Goal: Feedback & Contribution: Submit feedback/report problem

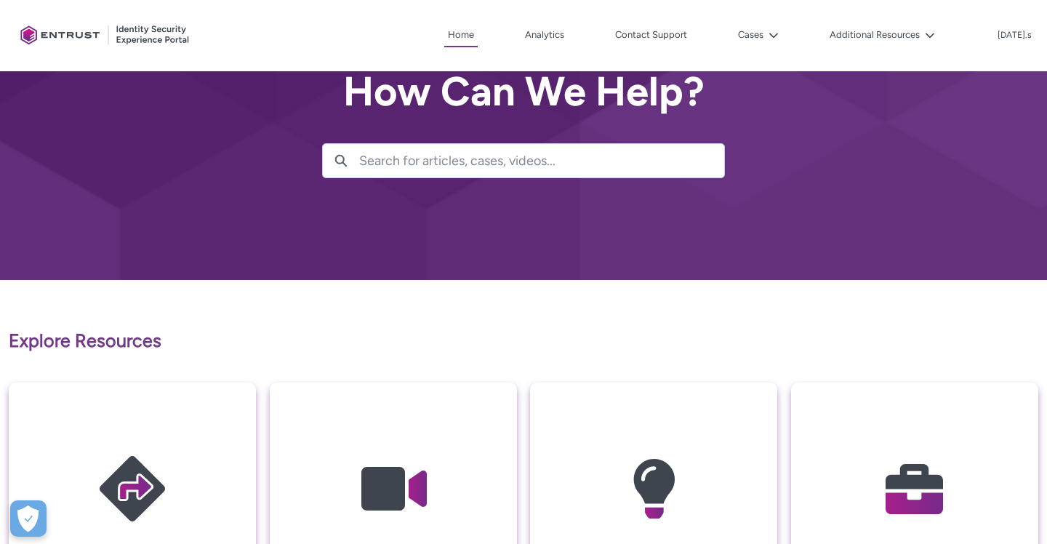
scroll to position [40, 0]
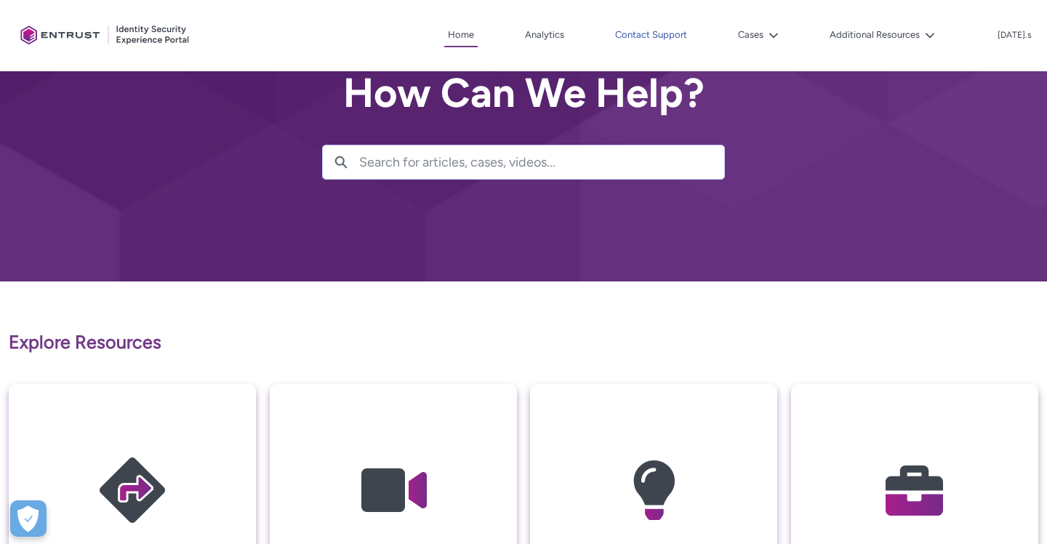
click at [691, 36] on link "Contact Support" at bounding box center [651, 35] width 79 height 22
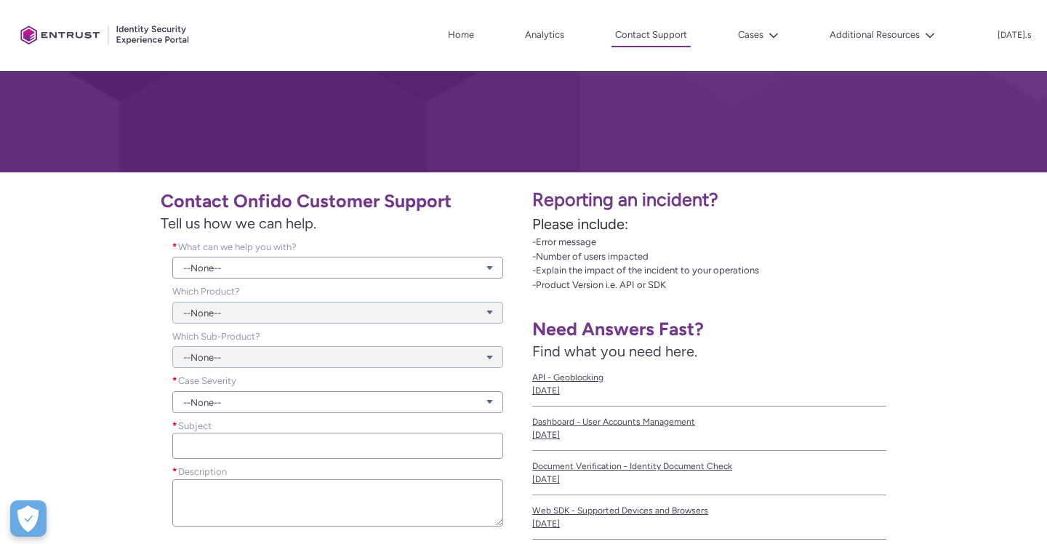
scroll to position [159, 0]
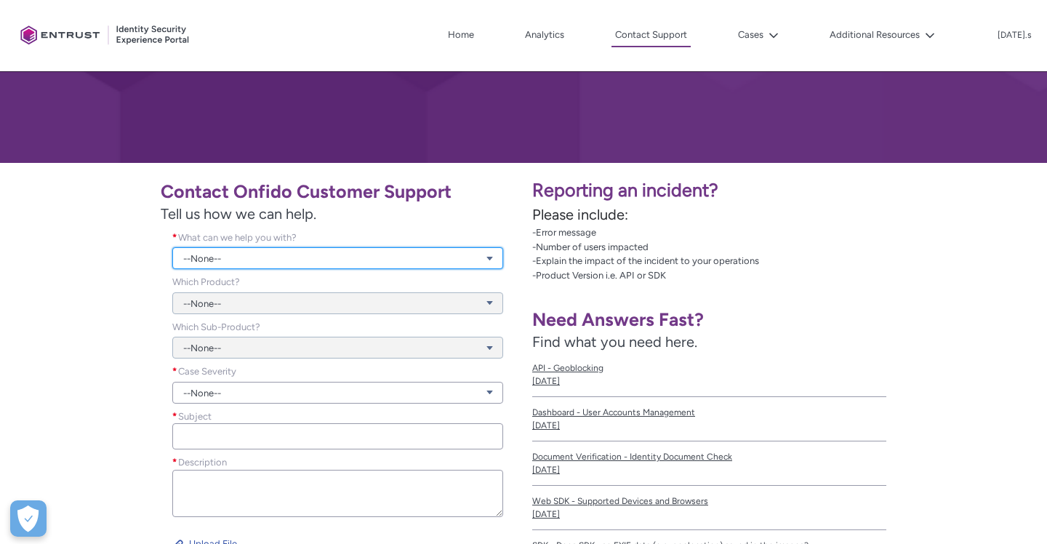
click at [369, 254] on link "--None--" at bounding box center [337, 258] width 331 height 22
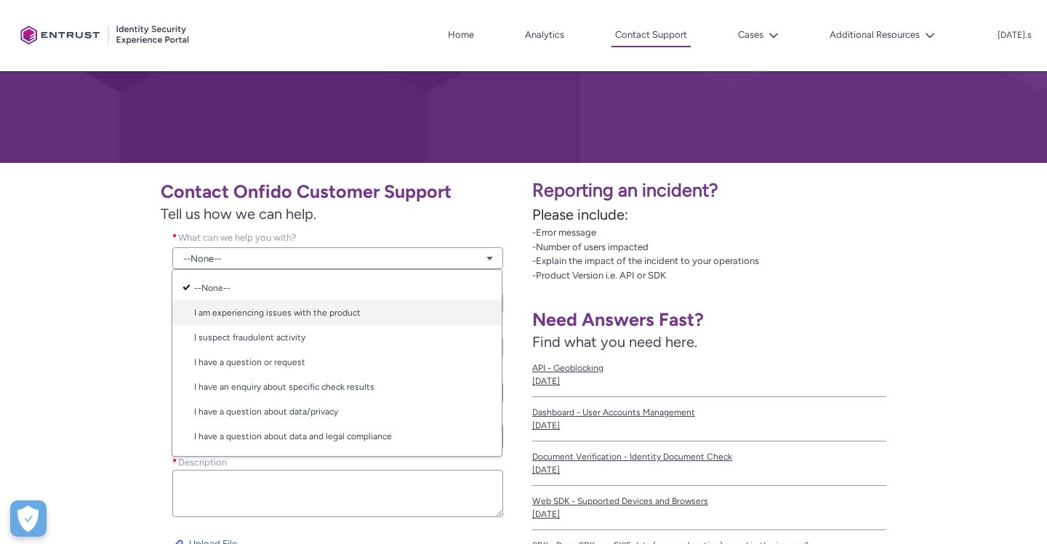
click at [261, 316] on link "I am experiencing issues with the product" at bounding box center [336, 312] width 329 height 25
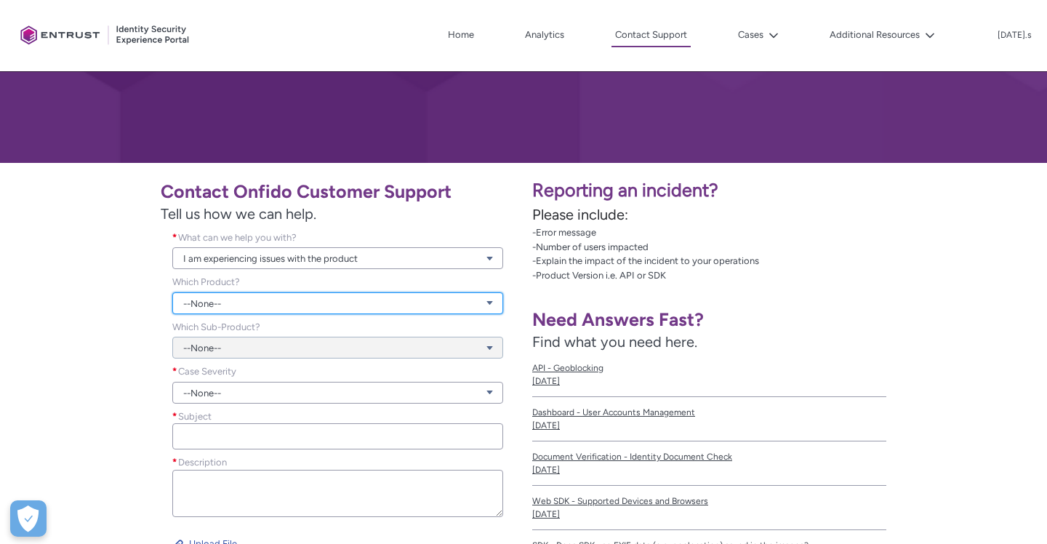
click at [239, 305] on link "--None--" at bounding box center [337, 303] width 331 height 22
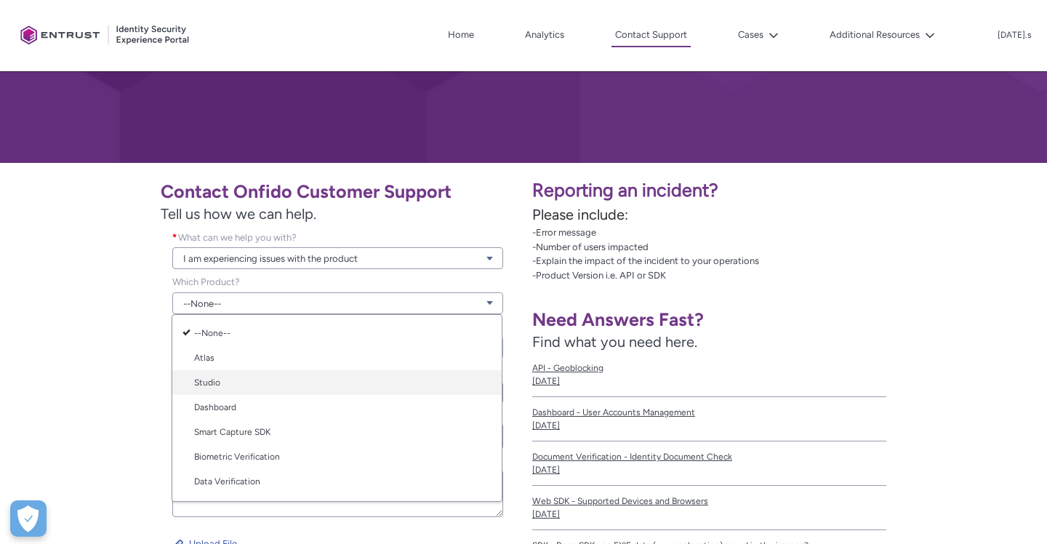
scroll to position [1, 0]
click at [227, 380] on link "Studio" at bounding box center [336, 381] width 329 height 25
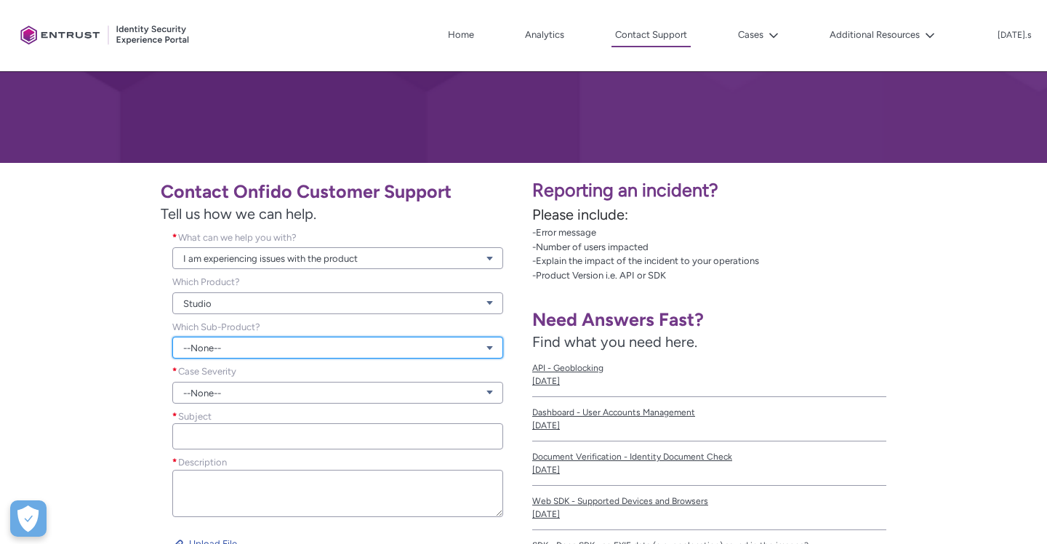
click at [253, 353] on link "--None--" at bounding box center [337, 348] width 331 height 22
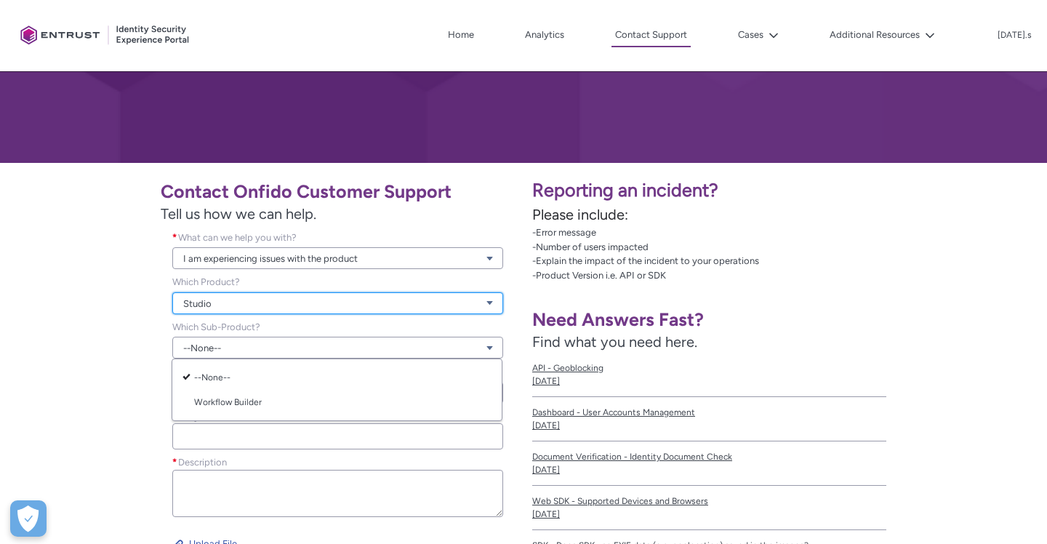
click at [237, 300] on link "Studio" at bounding box center [337, 303] width 331 height 22
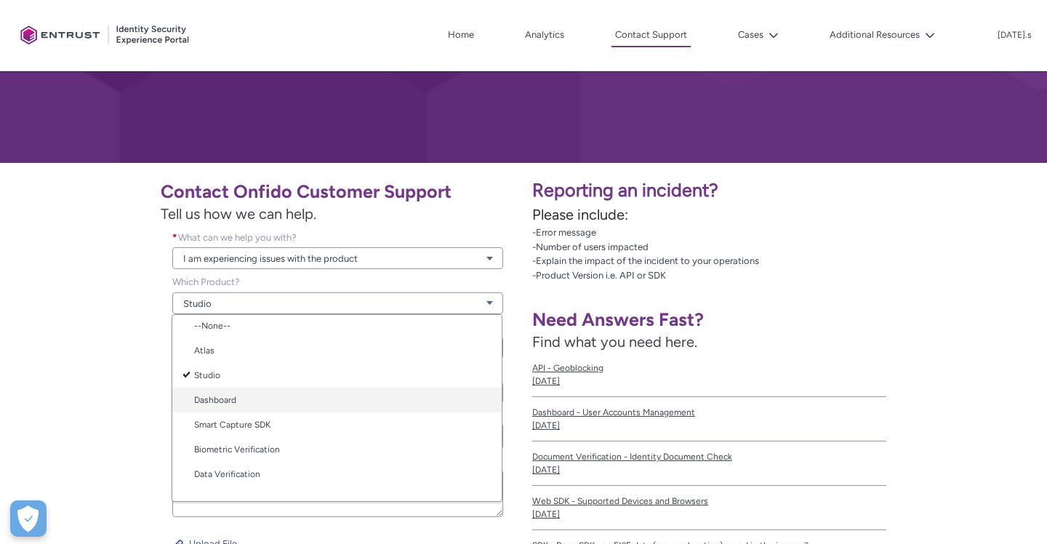
scroll to position [0, 0]
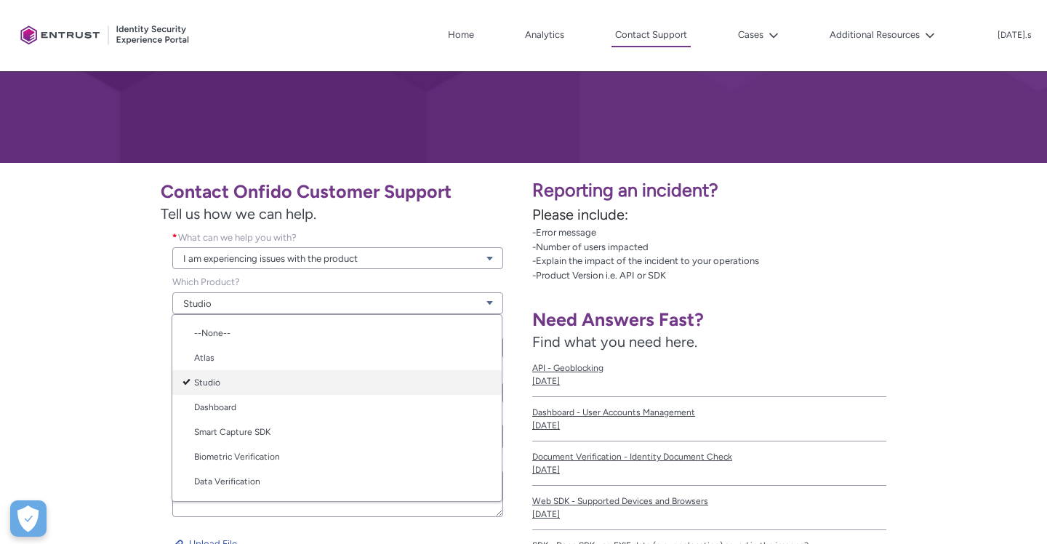
click at [237, 380] on link "Studio" at bounding box center [336, 382] width 329 height 25
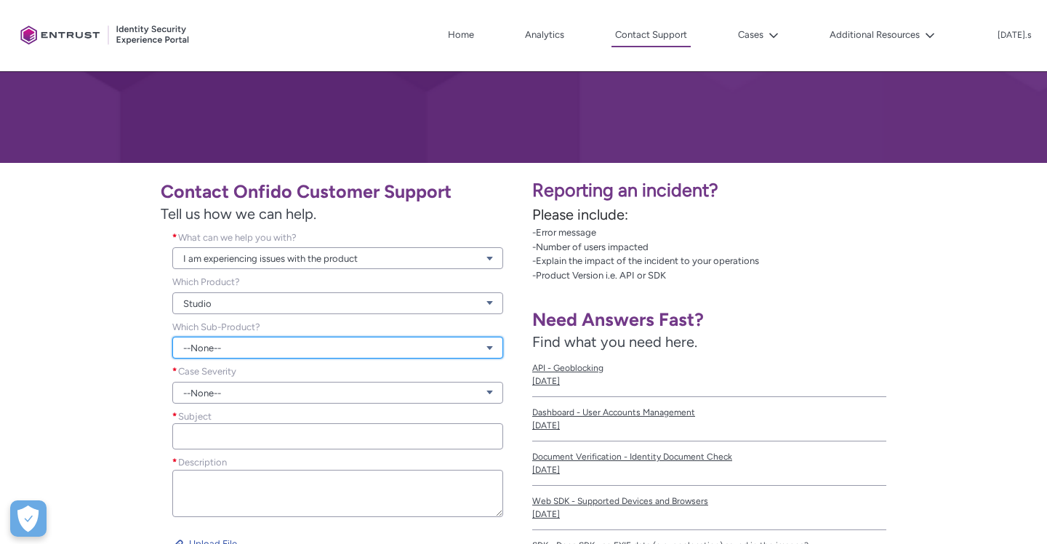
click at [267, 347] on link "--None--" at bounding box center [337, 348] width 331 height 22
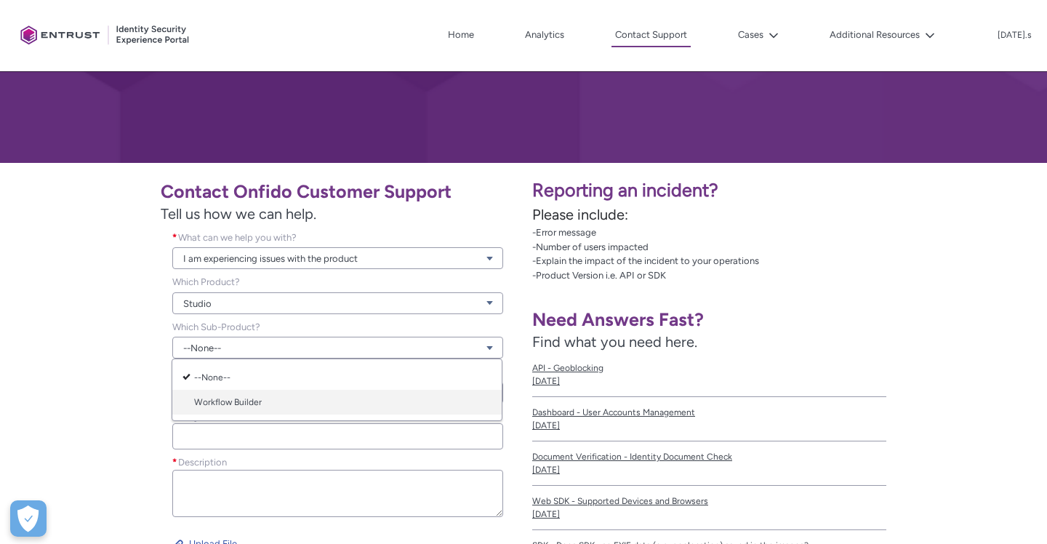
click at [222, 401] on link "Workflow Builder" at bounding box center [336, 402] width 329 height 25
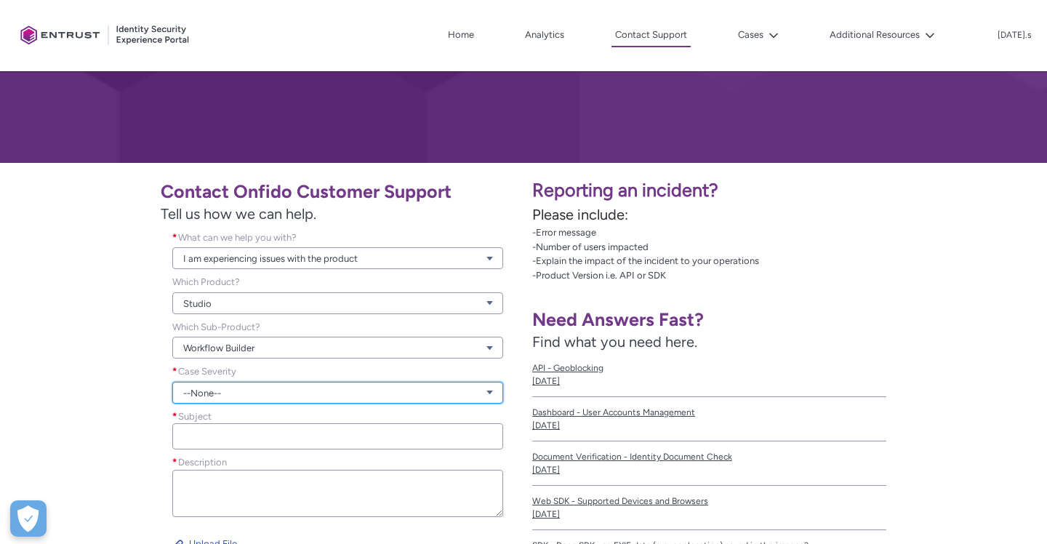
click at [243, 393] on link "--None--" at bounding box center [337, 393] width 331 height 22
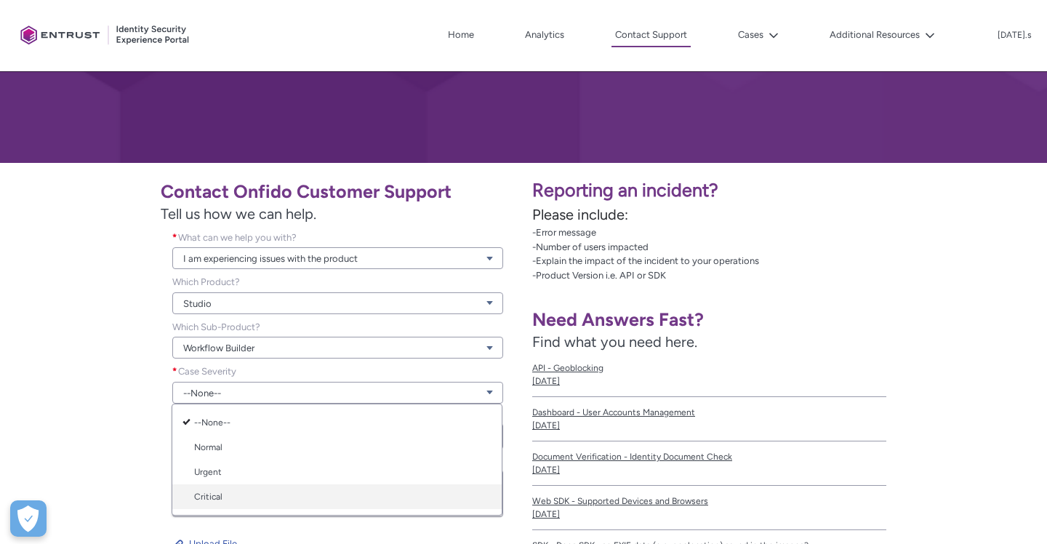
click at [222, 495] on link "Critical" at bounding box center [336, 496] width 329 height 25
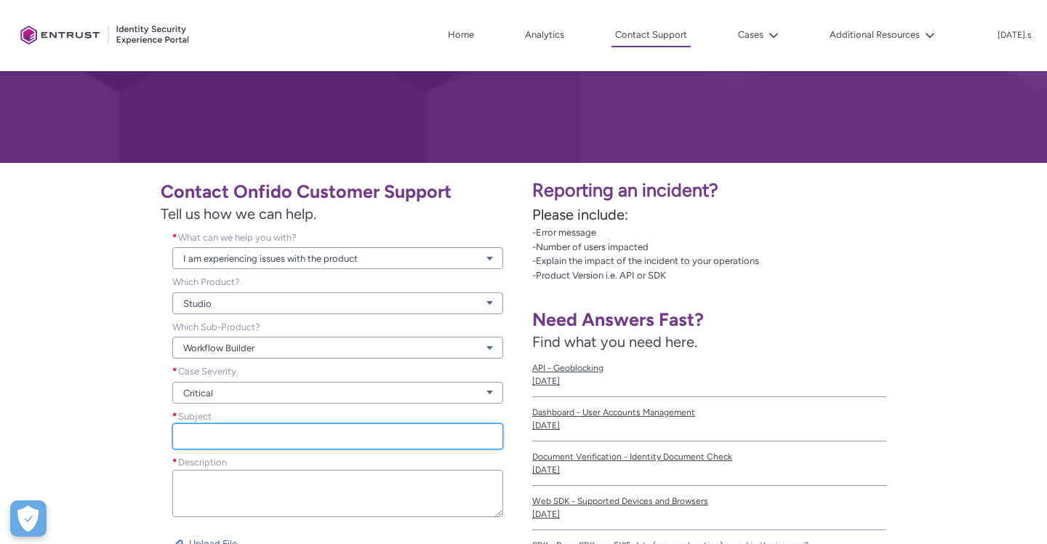
click at [249, 444] on input "Subject *" at bounding box center [337, 436] width 331 height 26
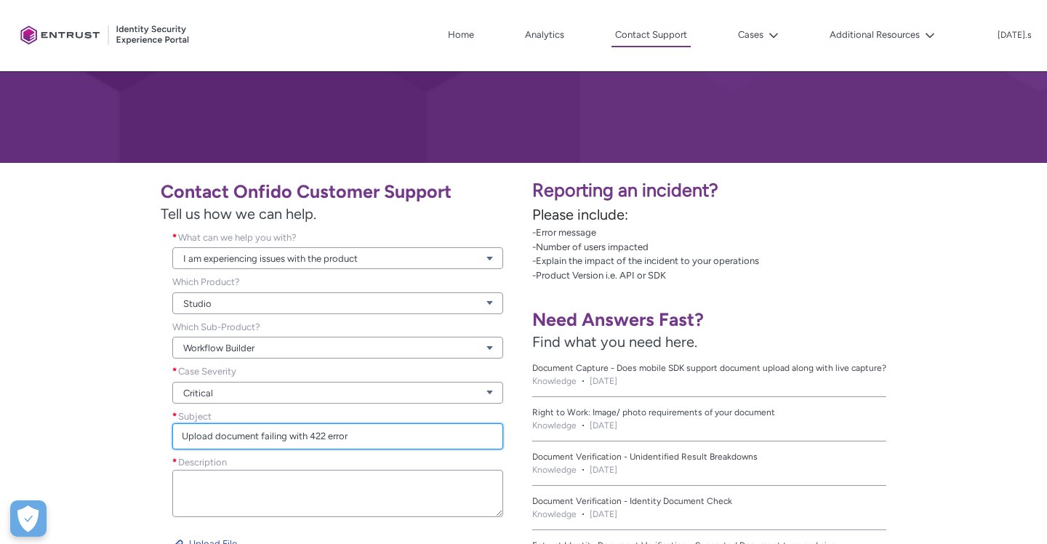
type input "Upload document failing with 422 error"
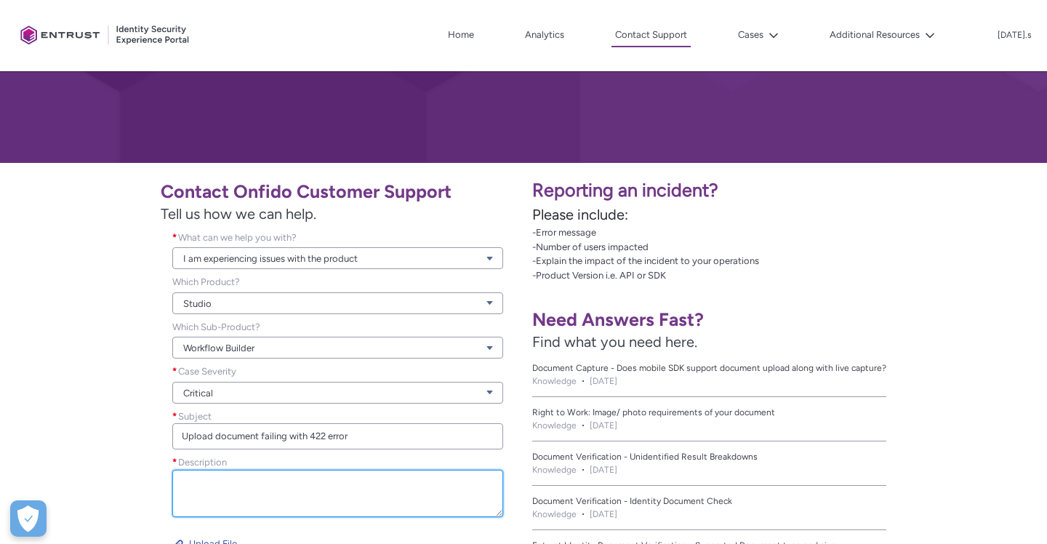
click at [236, 493] on textarea "Description *" at bounding box center [337, 493] width 331 height 47
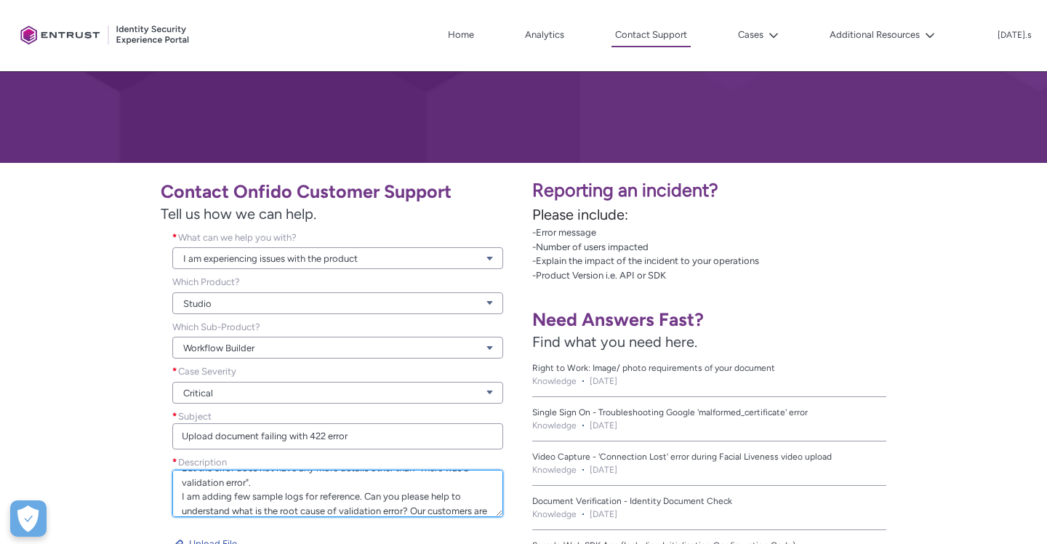
scroll to position [47, 0]
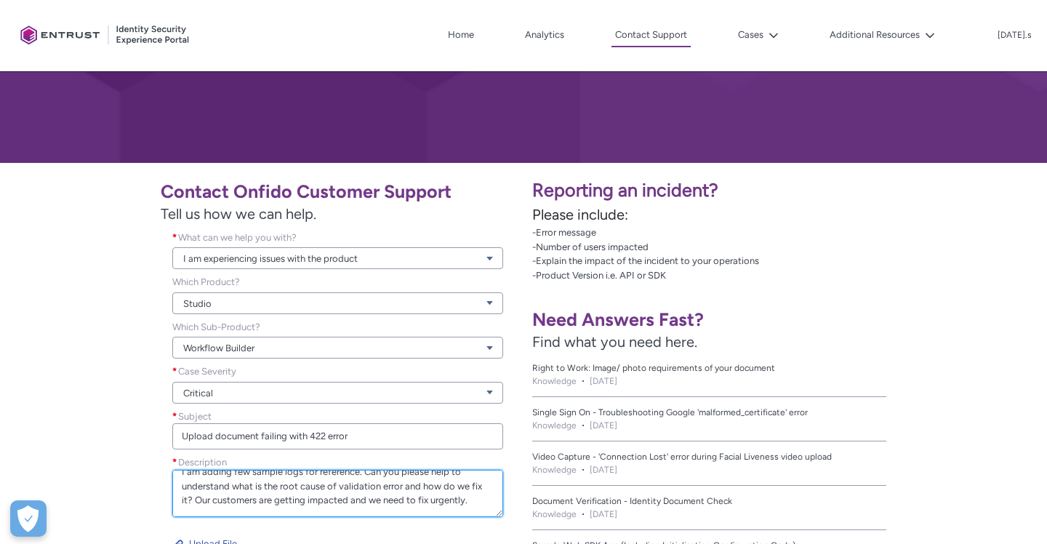
paste textarea "(GuzzleHttp\\Exception\\ClientException(code: 422): Client error: `POST https:/…"
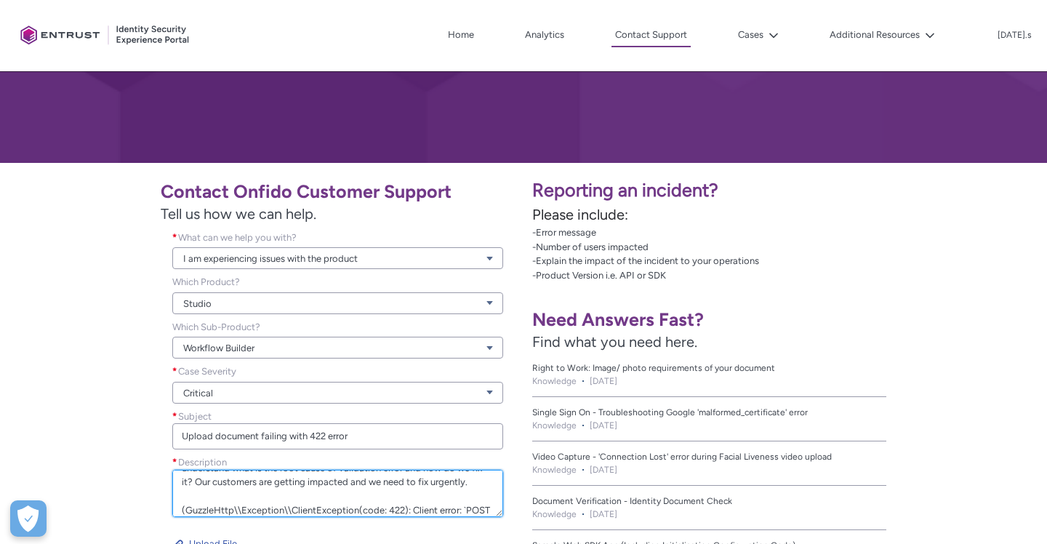
scroll to position [132, 0]
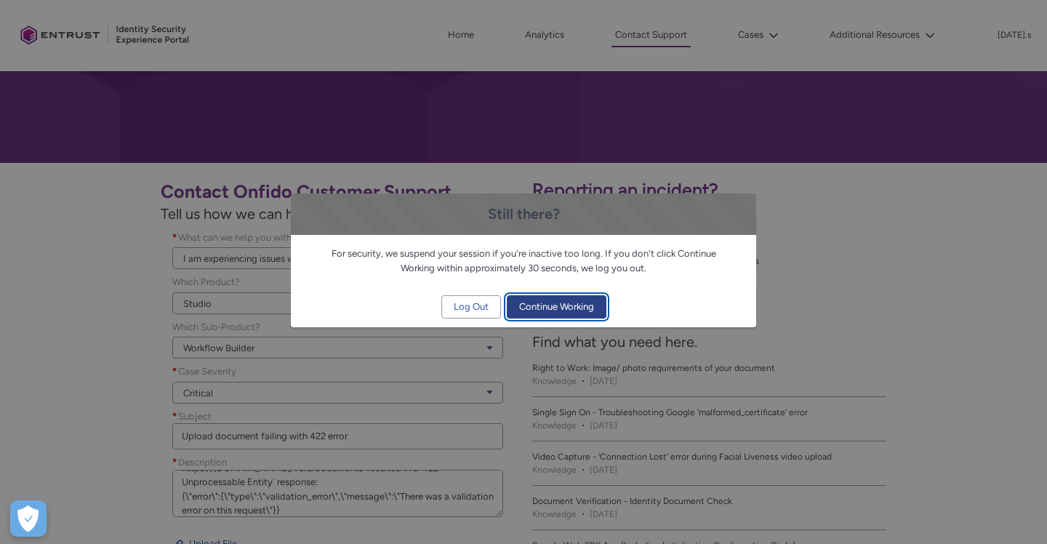
click at [542, 305] on span "Continue Working" at bounding box center [556, 307] width 75 height 22
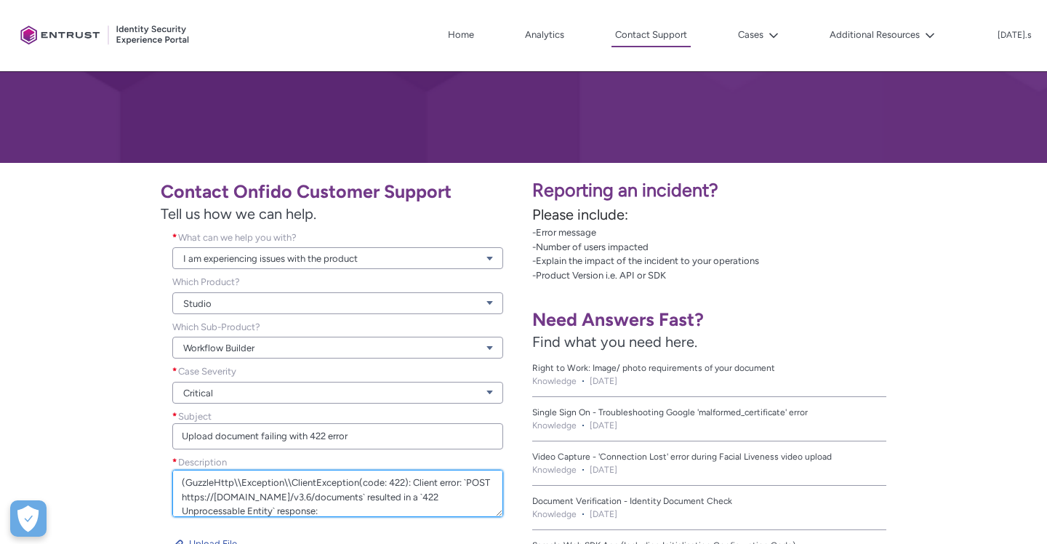
scroll to position [104, 0]
click at [180, 484] on textarea "Hi we have started noticing failures for Onfido's Upload Document API. But the …" at bounding box center [337, 493] width 331 height 47
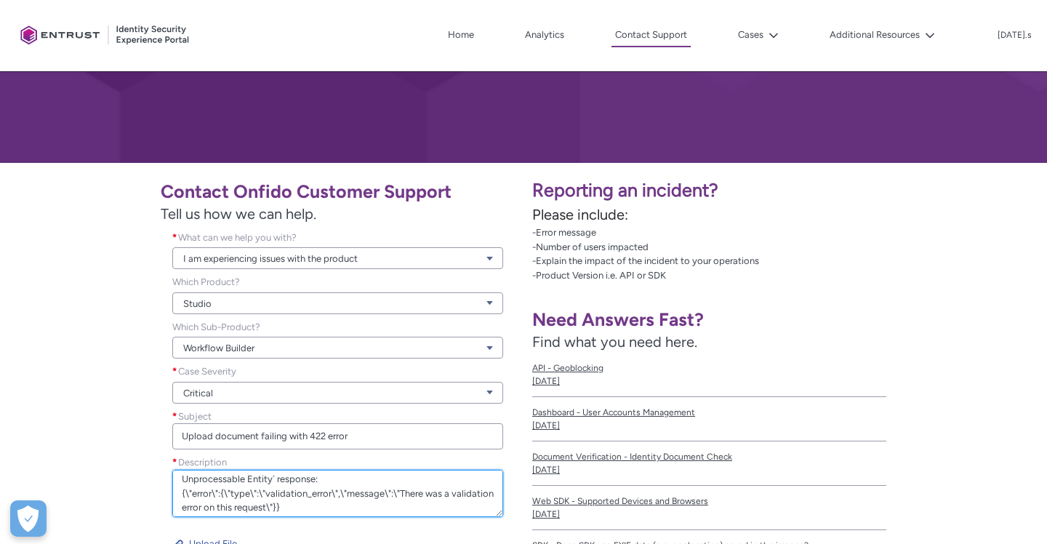
scroll to position [142, 0]
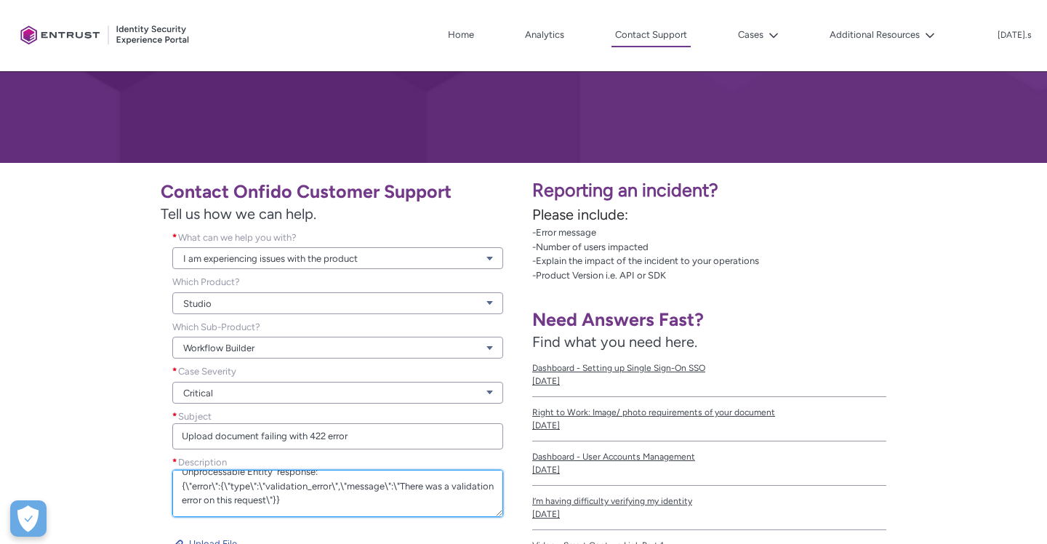
click at [331, 497] on textarea "Hi we have started noticing failures for Onfido's Upload Document API. But the …" at bounding box center [337, 493] width 331 height 47
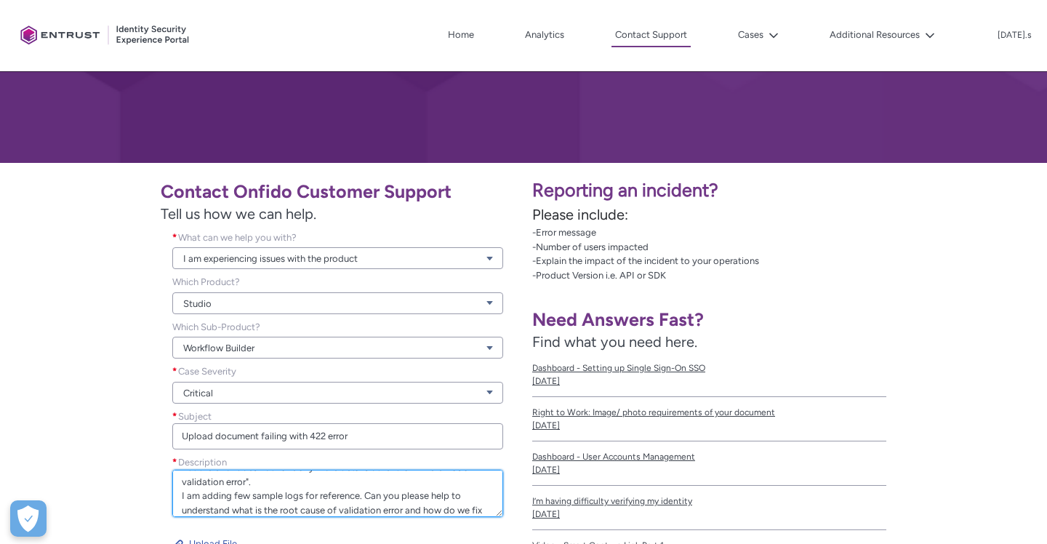
scroll to position [34, 0]
click at [242, 495] on textarea "Hi we have started noticing failures for Onfido's Upload Document API. But the …" at bounding box center [337, 493] width 331 height 47
click at [289, 497] on textarea "Hi we have started noticing failures for Onfido's Upload Document API. But the …" at bounding box center [337, 493] width 331 height 47
click at [343, 495] on textarea "Hi we have started noticing failures for Onfido's Upload Document API. But the …" at bounding box center [337, 493] width 331 height 47
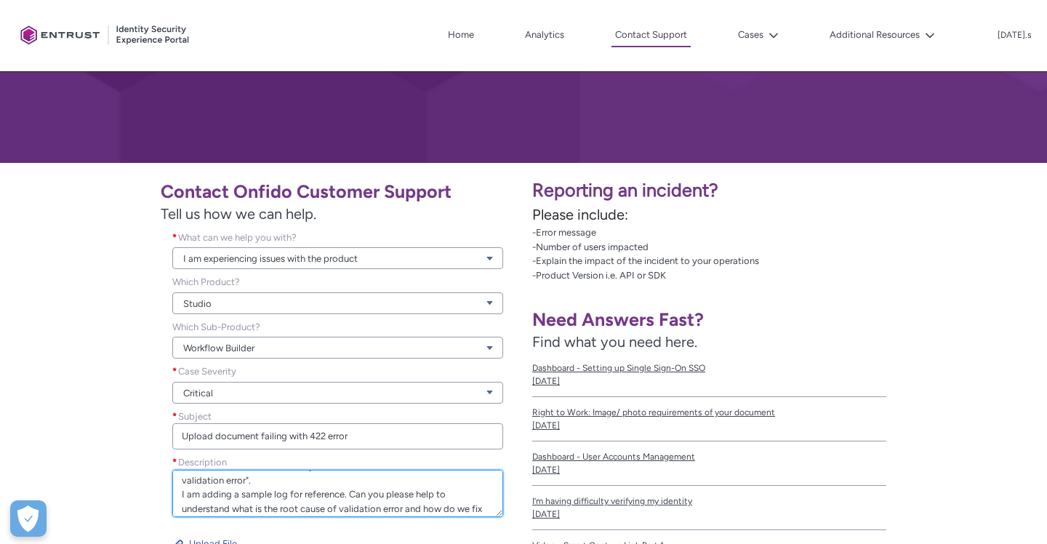
click at [213, 497] on textarea "Hi we have started noticing failures for Onfido's Upload Document API. But the …" at bounding box center [337, 493] width 331 height 47
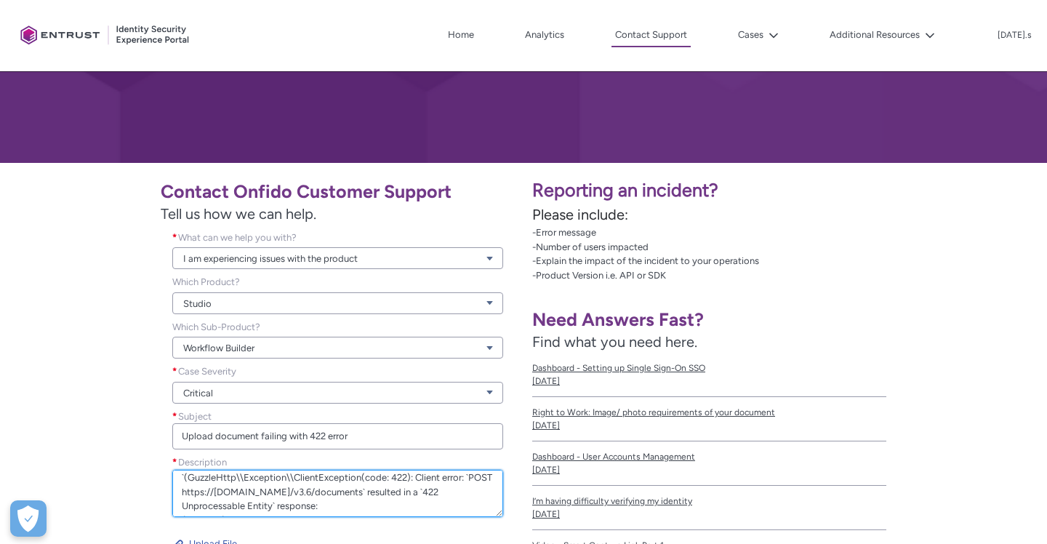
scroll to position [92, 0]
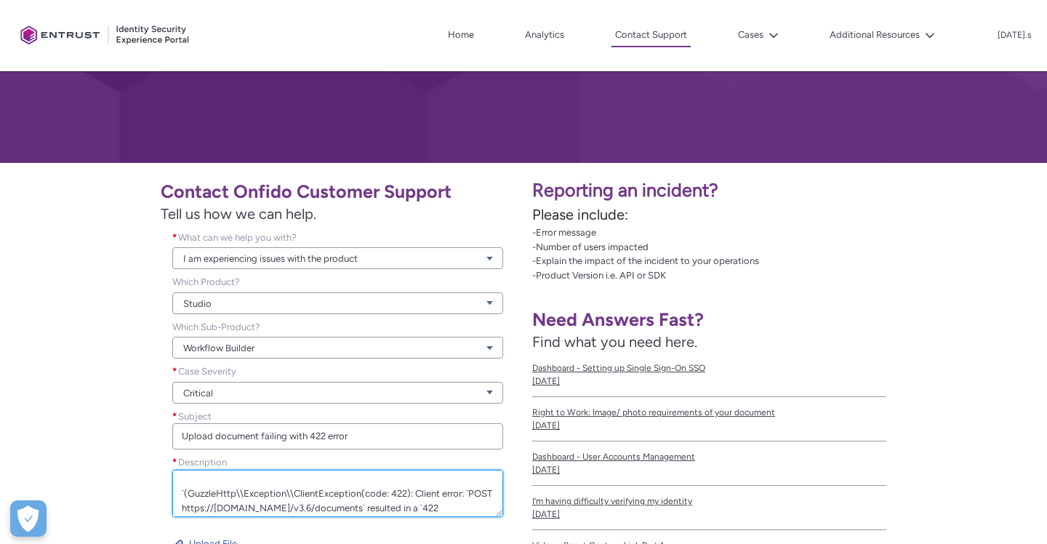
click at [218, 485] on textarea "Hi we have started noticing failures for Onfido's Upload Document API. But the …" at bounding box center [337, 493] width 331 height 47
paste textarea "[[DATE] 15:47:56]"
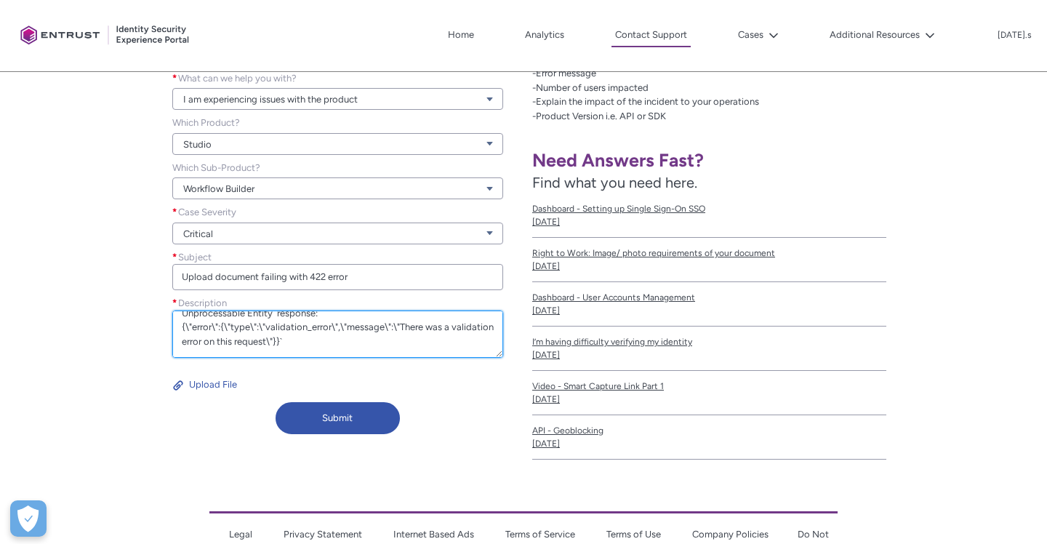
scroll to position [326, 0]
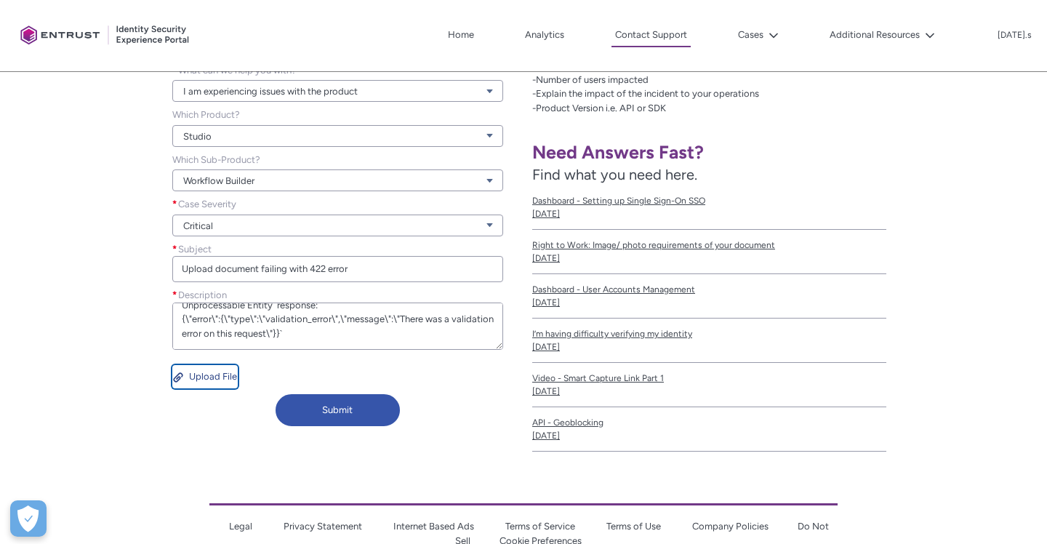
click at [204, 378] on button "Upload File" at bounding box center [204, 376] width 65 height 23
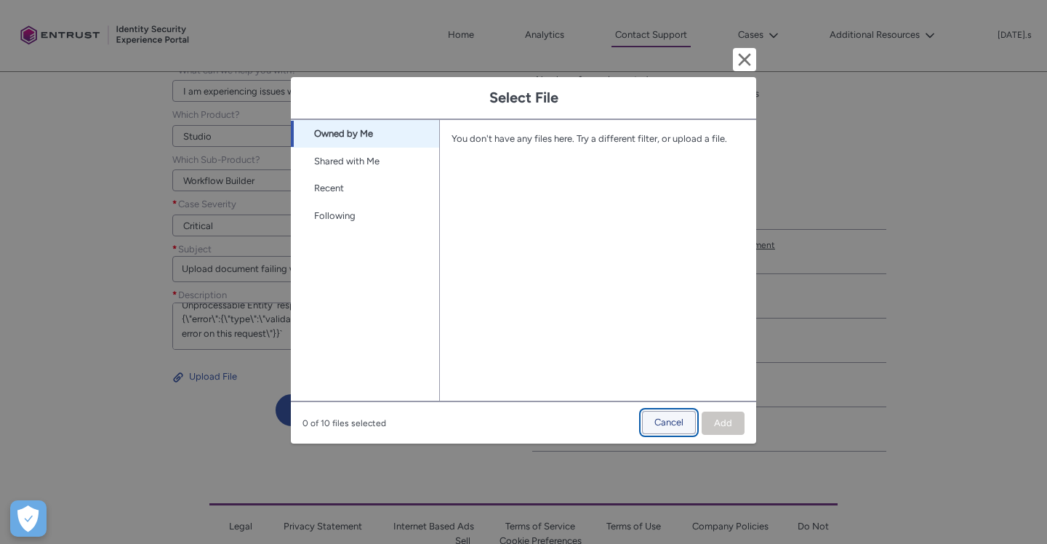
click at [674, 426] on span "Cancel" at bounding box center [669, 423] width 29 height 22
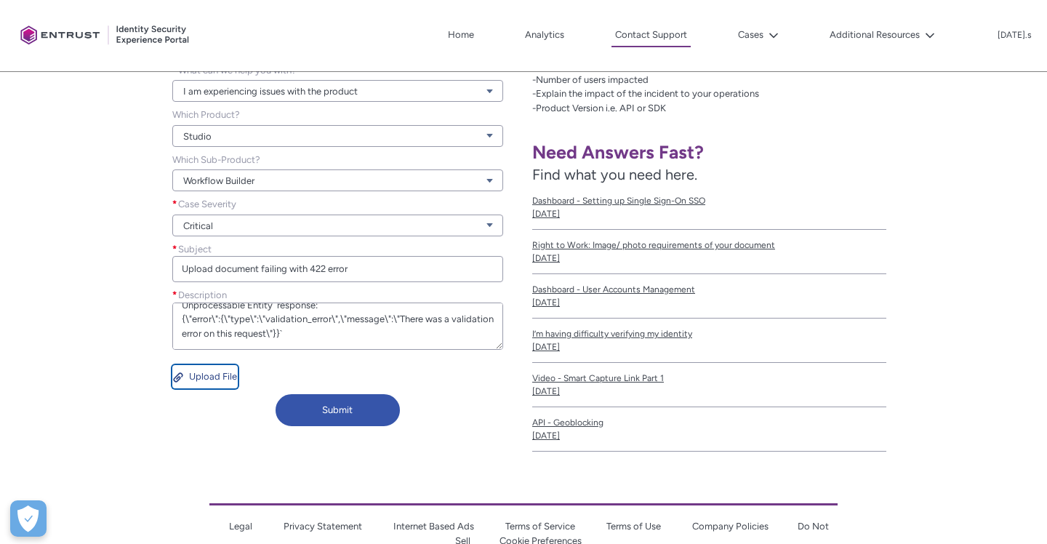
click at [213, 377] on button "Upload File" at bounding box center [204, 376] width 65 height 23
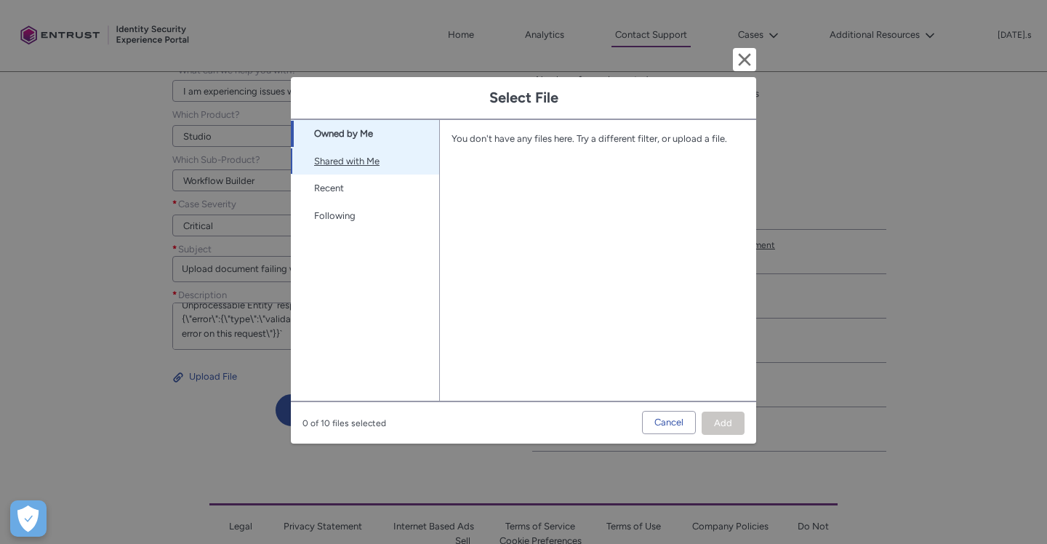
click at [375, 170] on link "Shared with Me" at bounding box center [365, 162] width 148 height 28
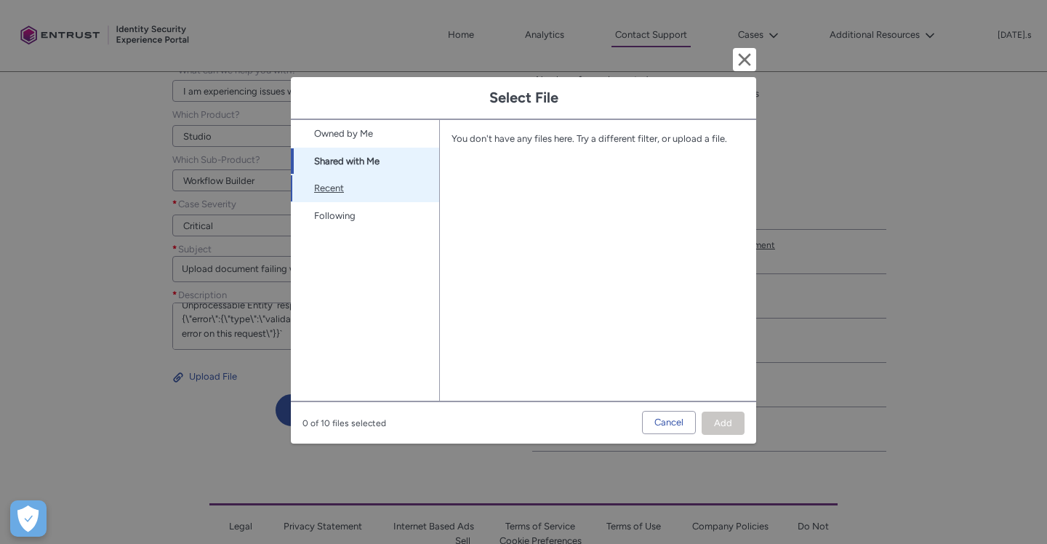
click at [348, 192] on link "Recent" at bounding box center [365, 189] width 148 height 28
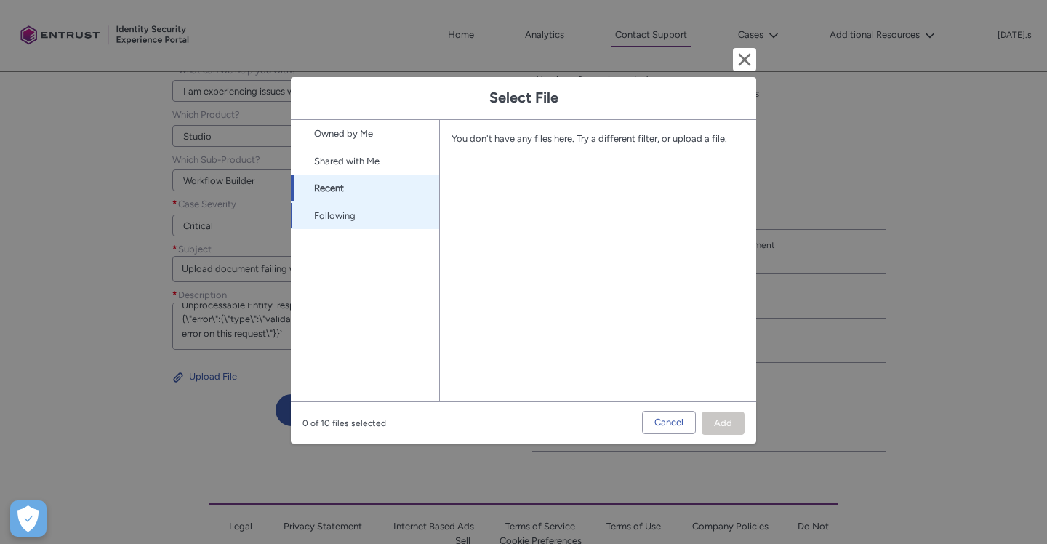
click at [360, 214] on link "Following" at bounding box center [365, 216] width 148 height 28
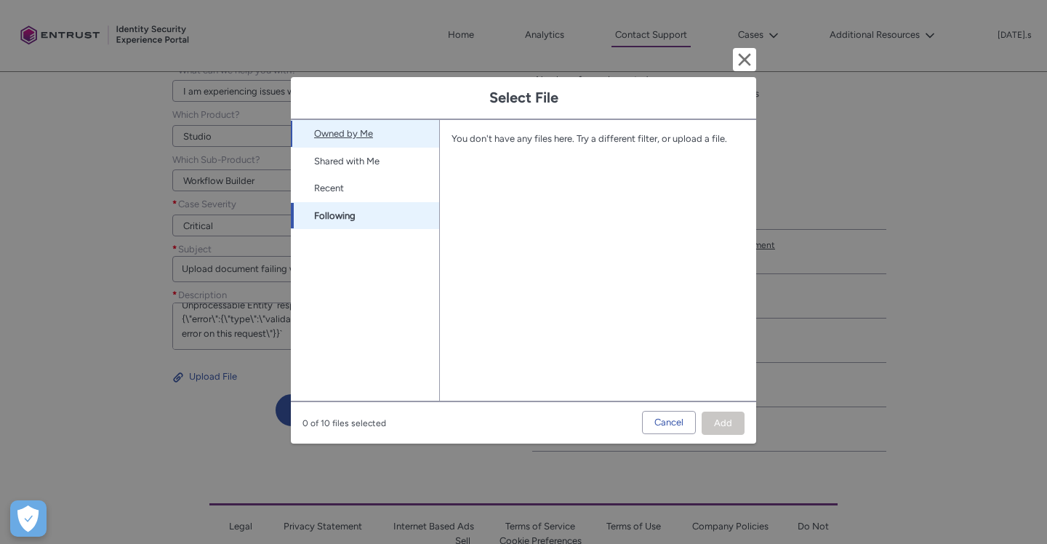
click at [402, 135] on link "Owned by Me" at bounding box center [365, 134] width 148 height 28
click at [649, 146] on div "You don't have any files here. Try a different filter, or upload a file." at bounding box center [592, 139] width 305 height 38
click at [661, 137] on div "You don't have any files here. Try a different filter, or upload a file." at bounding box center [592, 139] width 281 height 15
click at [663, 219] on div "You don't have any files here. Try a different filter, or upload a file. Loadin…" at bounding box center [592, 260] width 305 height 281
click at [660, 425] on span "Cancel" at bounding box center [669, 423] width 29 height 22
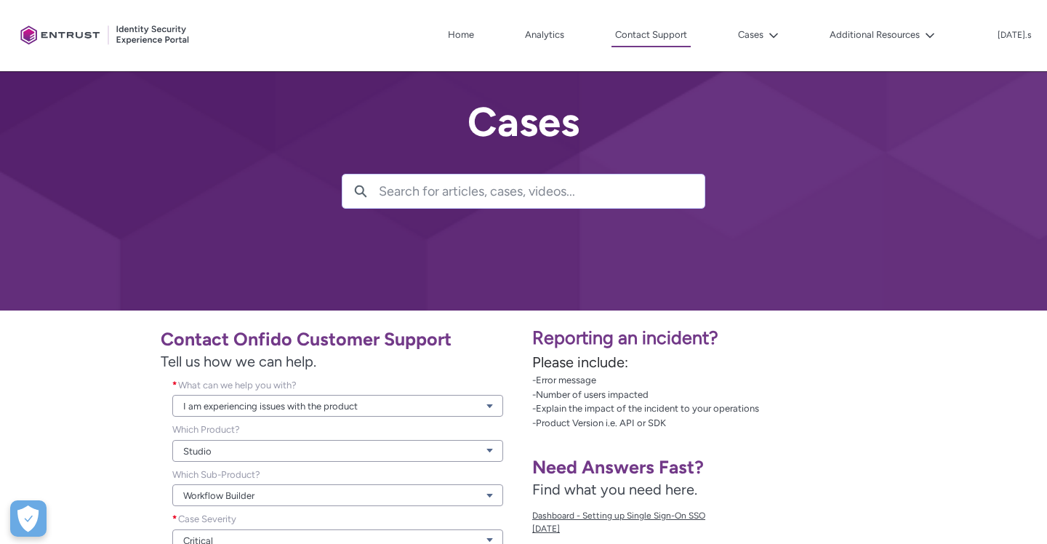
scroll to position [1, 0]
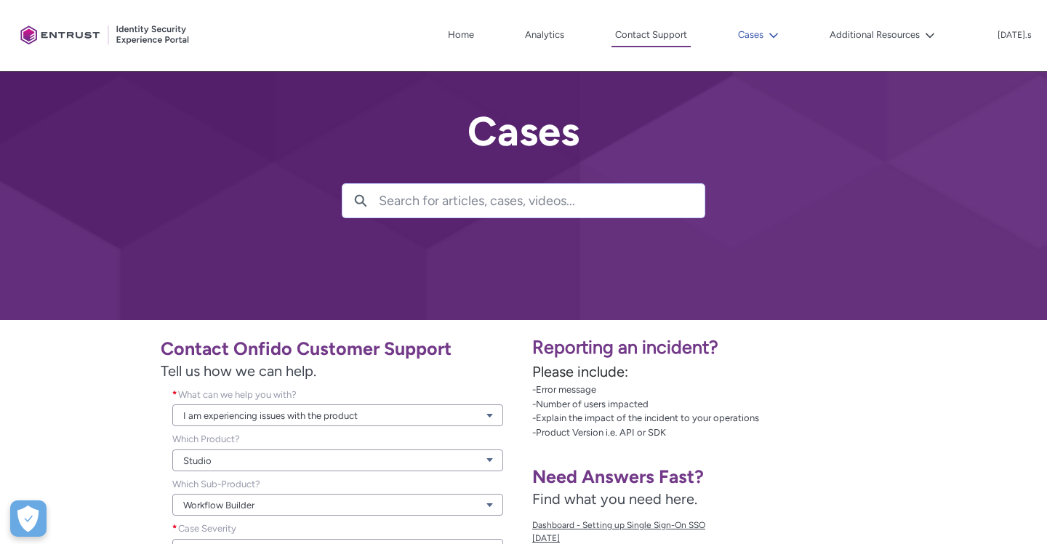
click at [779, 36] on icon at bounding box center [774, 36] width 10 height 10
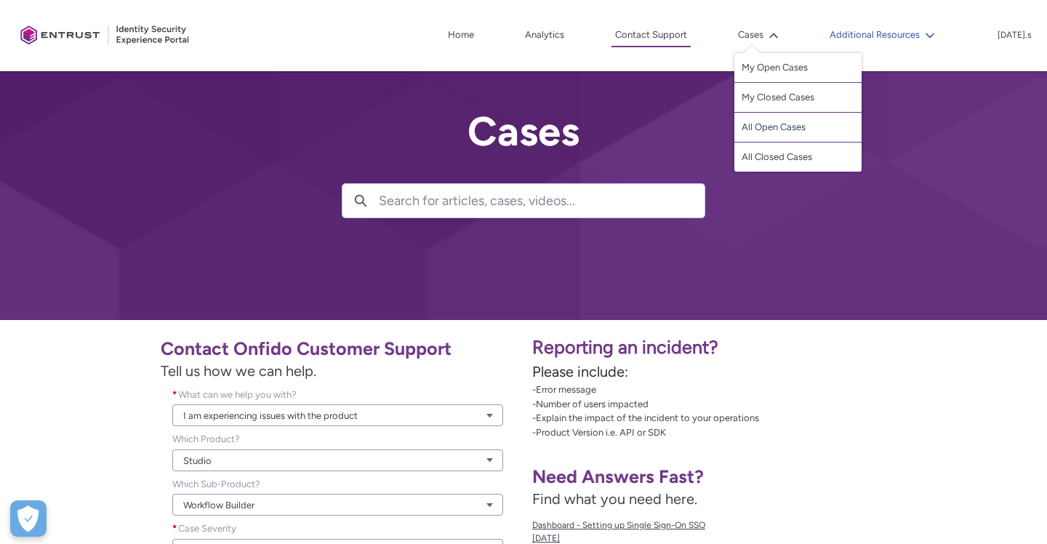
click at [935, 35] on icon at bounding box center [930, 36] width 10 height 10
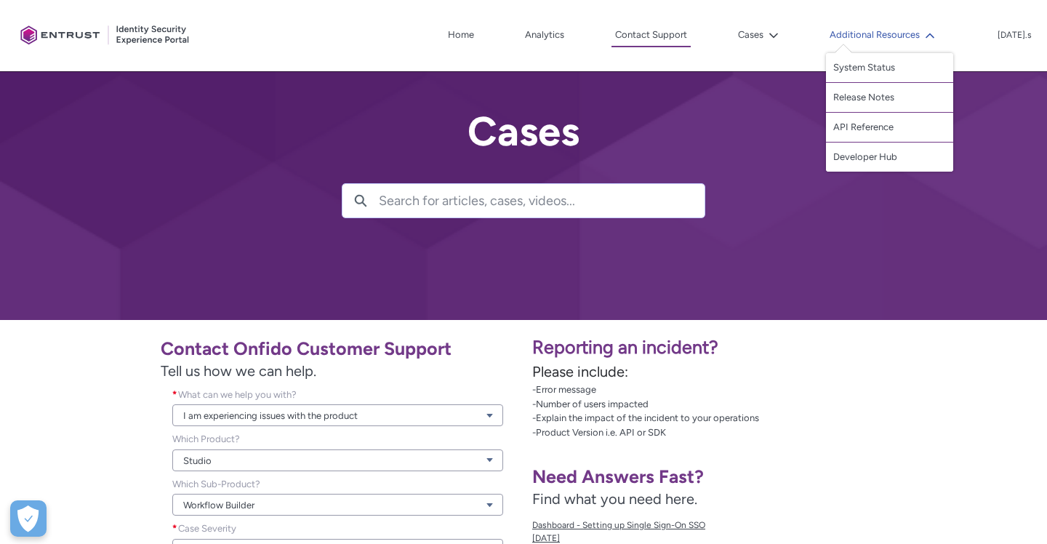
click at [935, 35] on icon at bounding box center [930, 36] width 10 height 10
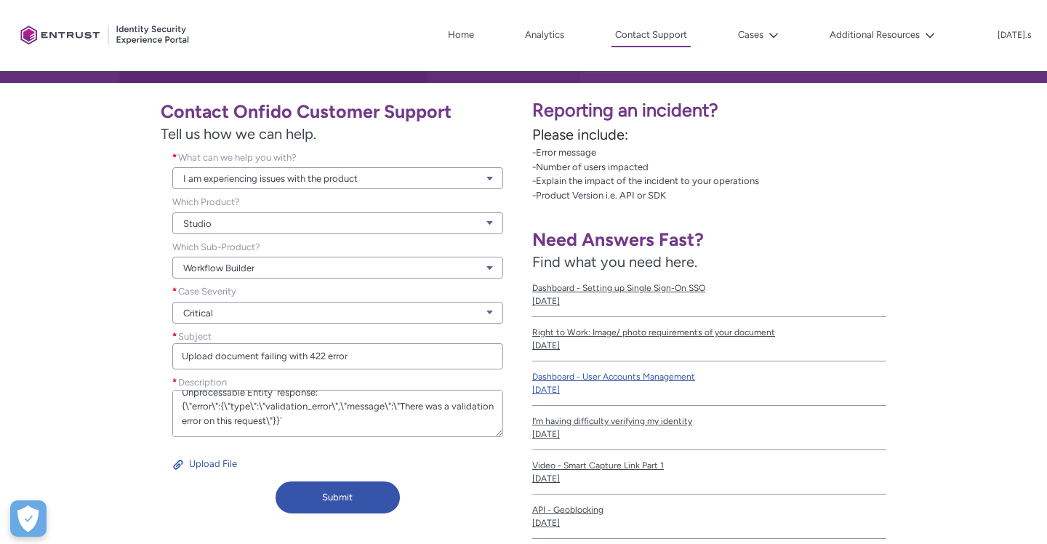
scroll to position [241, 0]
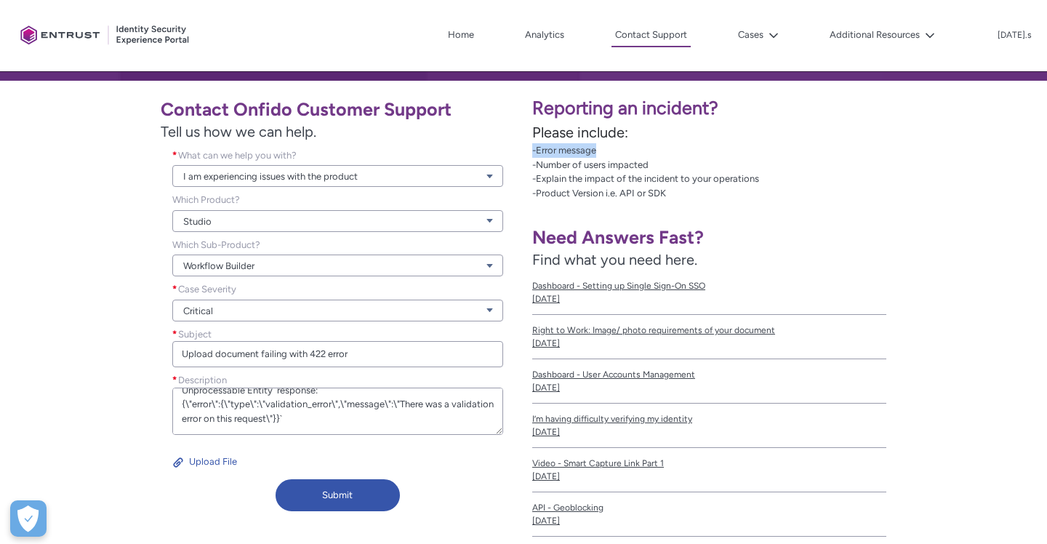
drag, startPoint x: 534, startPoint y: 151, endPoint x: 619, endPoint y: 151, distance: 85.1
click at [619, 151] on p "-Error message -Number of users impacted -Explain the impact of the incident to…" at bounding box center [785, 171] width 506 height 57
copy p "-Error message"
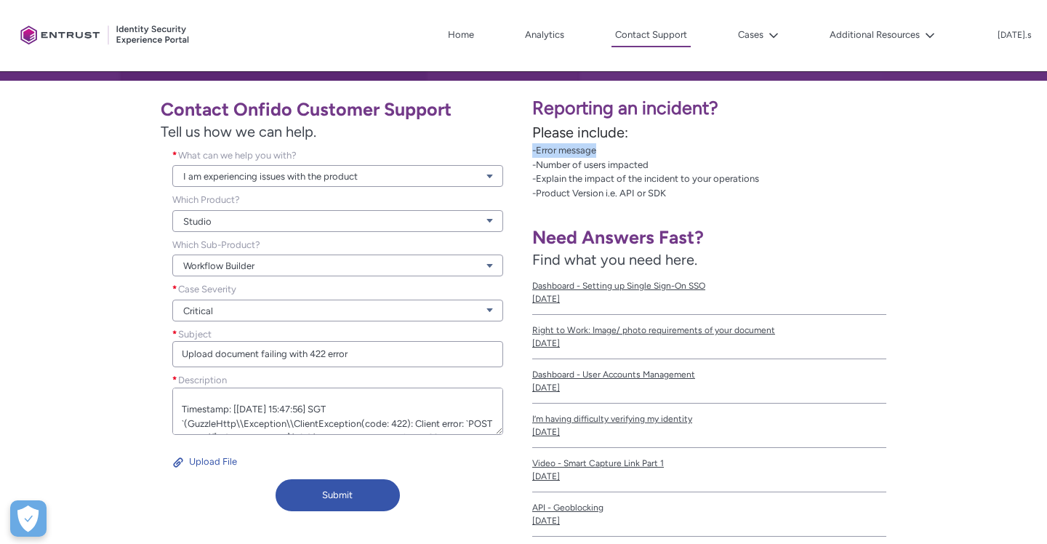
scroll to position [87, 0]
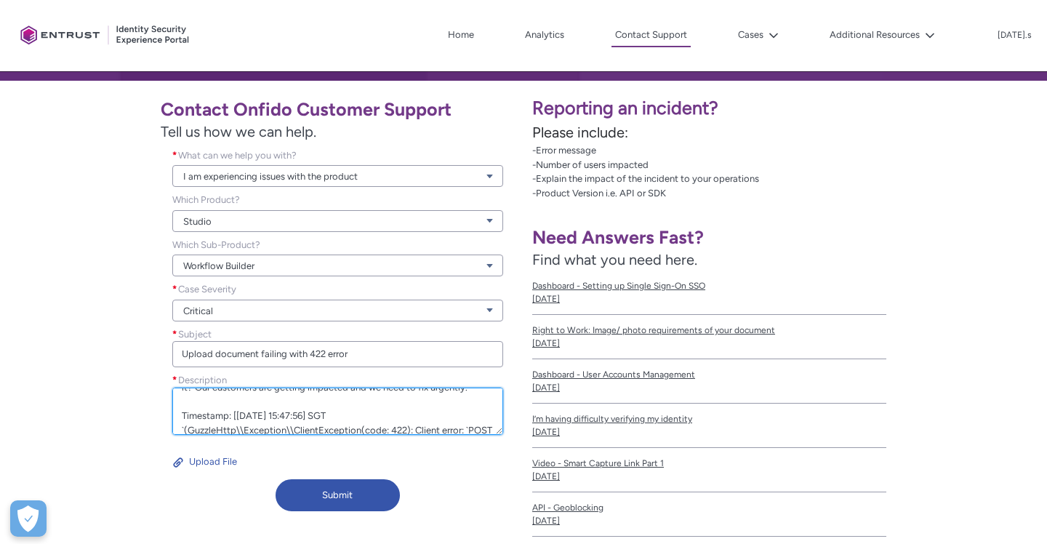
click at [321, 404] on textarea "Hi we have started noticing failures for Onfido's Upload Document API. But the …" at bounding box center [337, 411] width 331 height 47
paste textarea "-Error message"
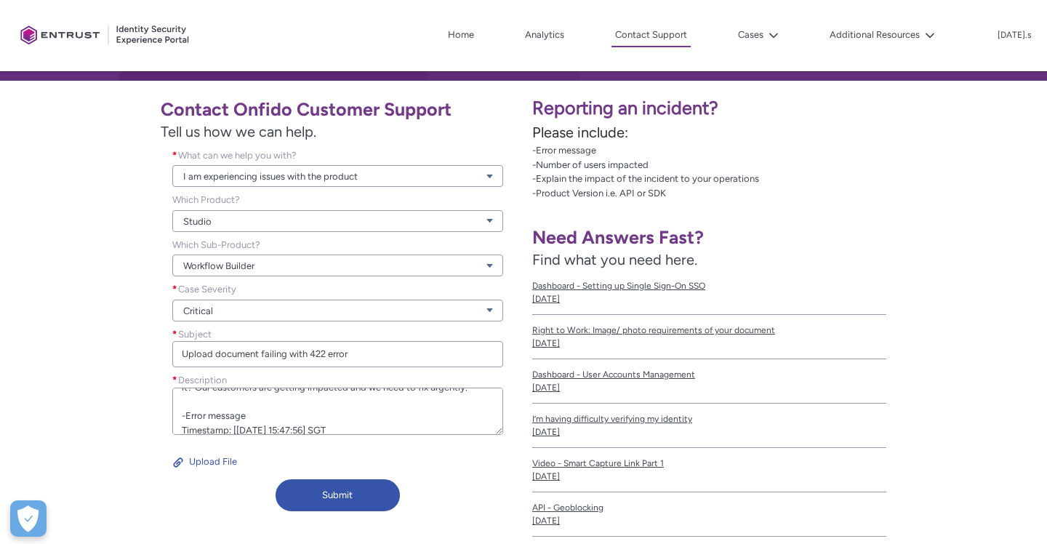
drag, startPoint x: 534, startPoint y: 165, endPoint x: 655, endPoint y: 163, distance: 120.7
click at [655, 163] on p "-Error message -Number of users impacted -Explain the impact of the incident to…" at bounding box center [785, 171] width 506 height 57
drag, startPoint x: 655, startPoint y: 163, endPoint x: 532, endPoint y: 162, distance: 122.9
click at [532, 162] on div "Reporting an incident? Please include: -Error message -Number of users impacted…" at bounding box center [786, 313] width 524 height 465
copy p "-Number of users impacted"
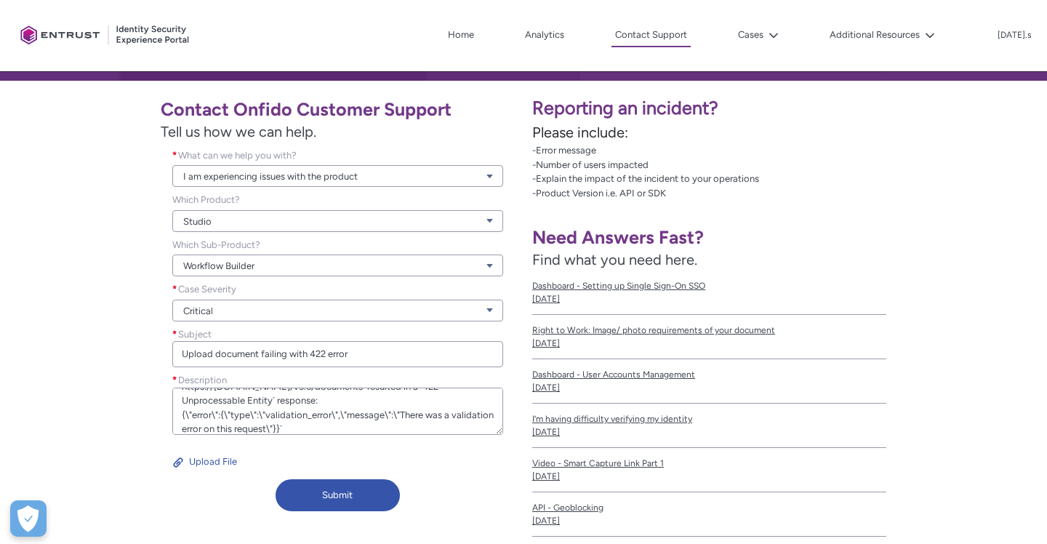
scroll to position [170, 0]
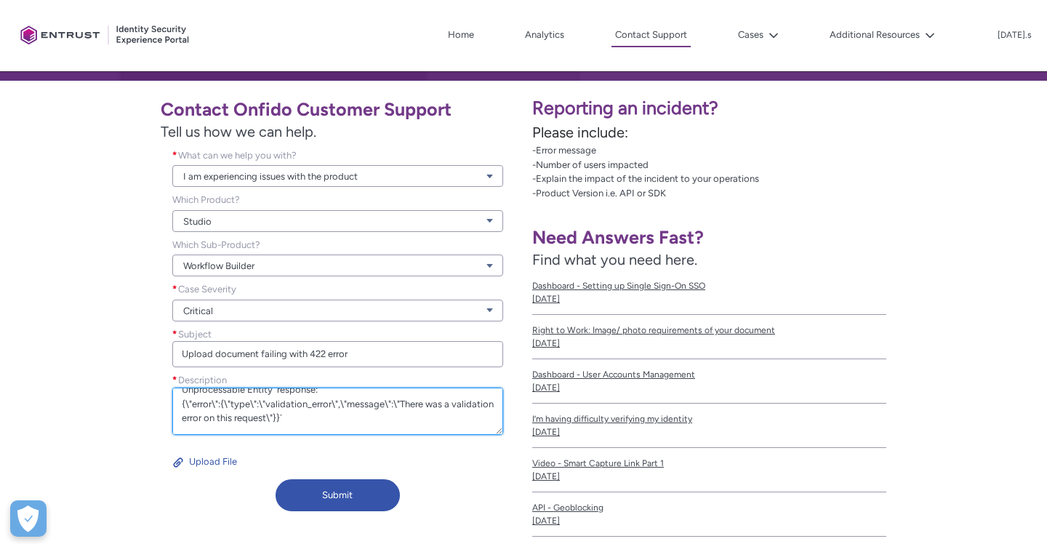
click at [401, 425] on textarea "Hi we have started noticing failures for Onfido's Upload Document API. But the …" at bounding box center [337, 411] width 331 height 47
paste textarea "-Number of users impacted"
drag, startPoint x: 194, startPoint y: 417, endPoint x: 469, endPoint y: 420, distance: 274.9
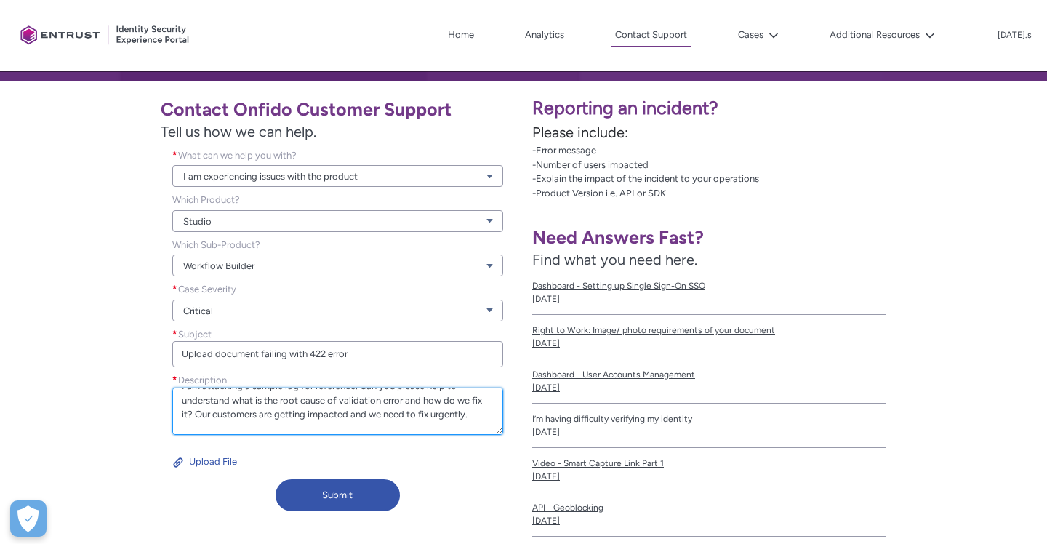
click at [469, 421] on textarea "Hi we have started noticing failures for Onfido's Upload Document API. But the …" at bounding box center [337, 411] width 331 height 47
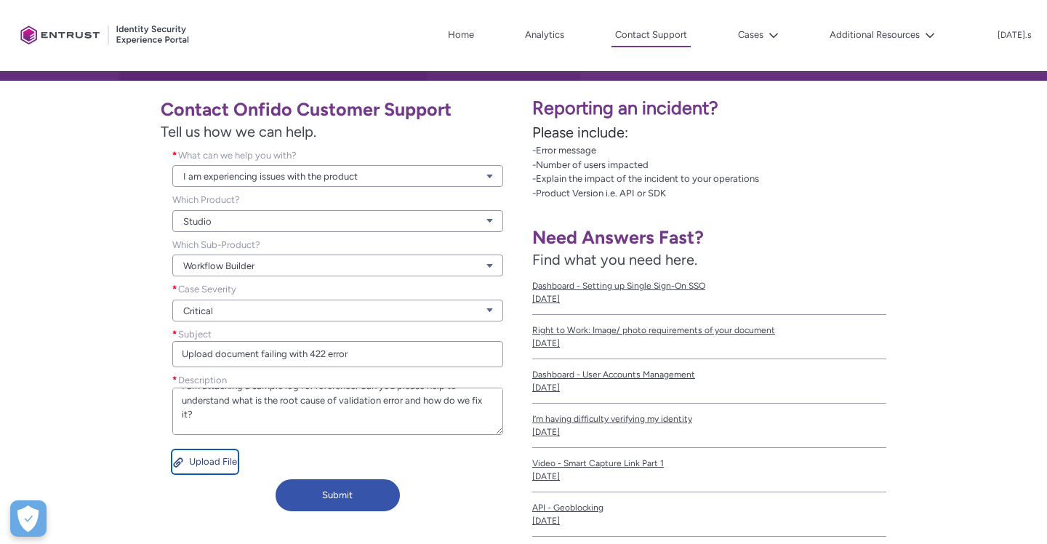
click at [215, 460] on button "Upload File" at bounding box center [204, 461] width 65 height 23
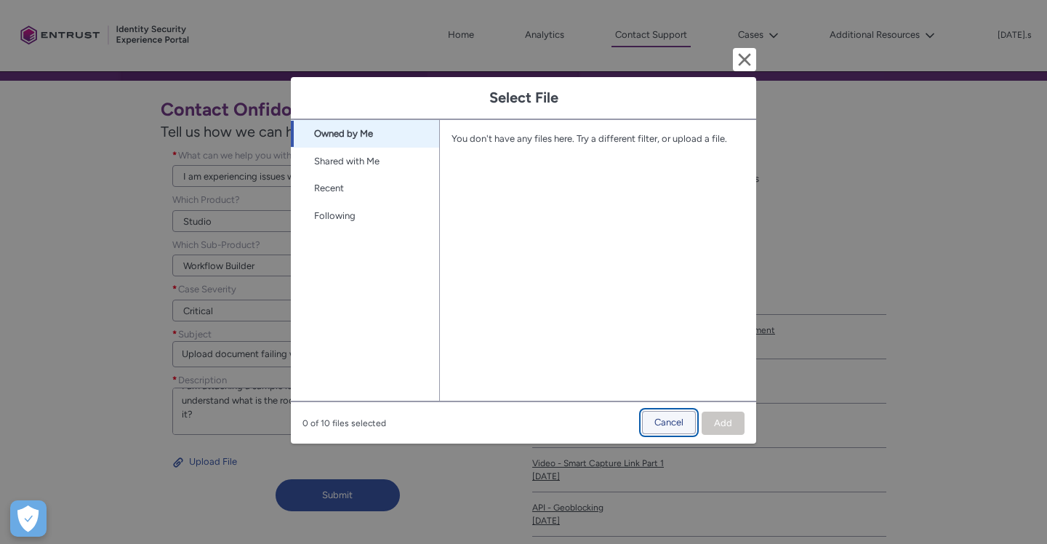
click at [656, 425] on span "Cancel" at bounding box center [669, 423] width 29 height 22
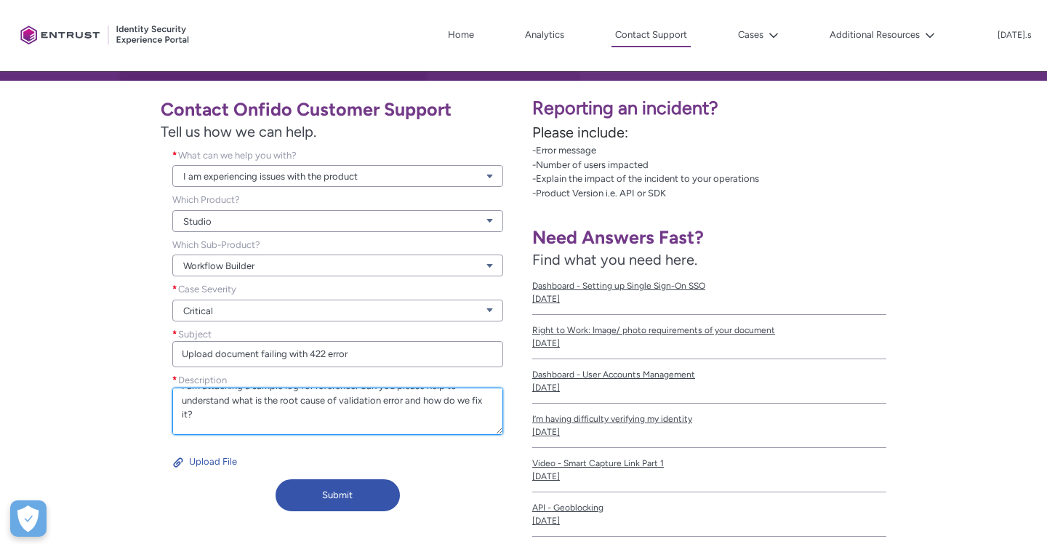
click at [363, 405] on textarea "Hi we have started noticing failures for Onfido's Upload Document API. But the …" at bounding box center [337, 411] width 331 height 47
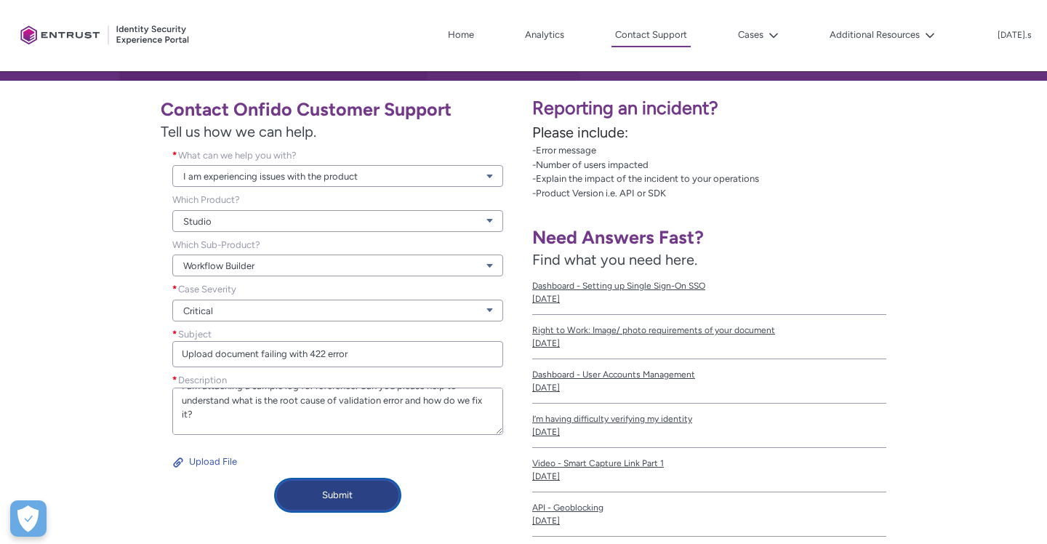
click at [351, 495] on button "Submit" at bounding box center [338, 495] width 124 height 32
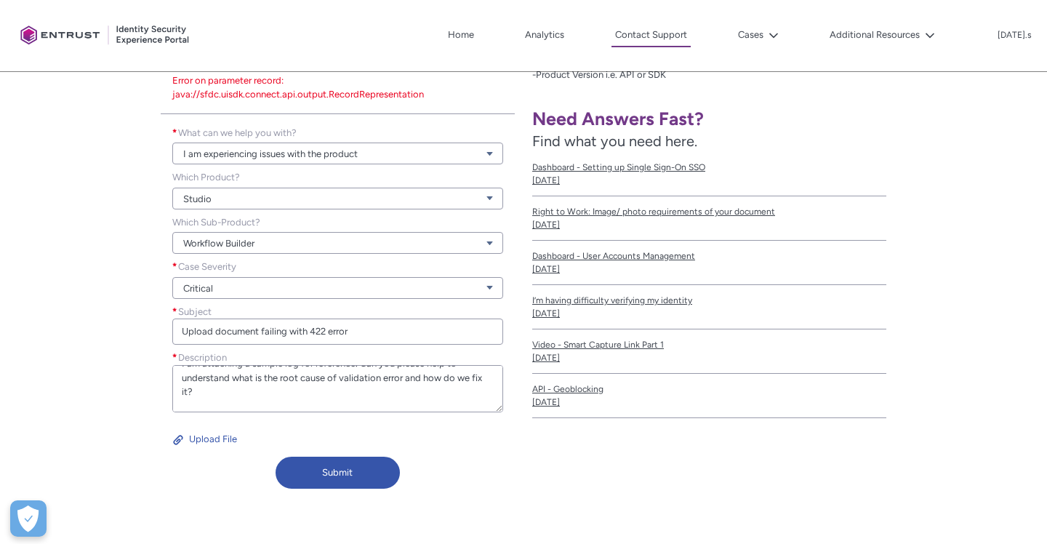
scroll to position [360, 0]
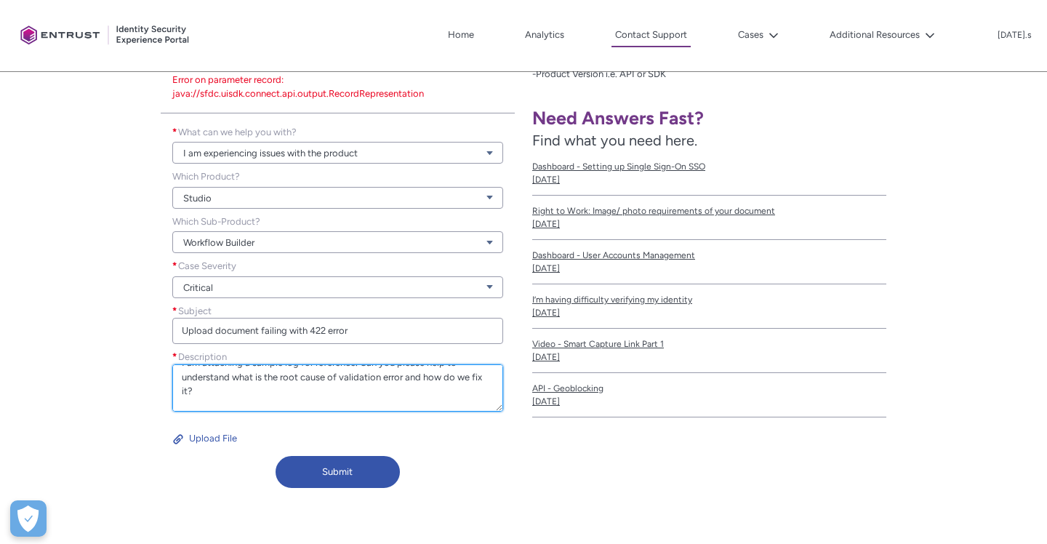
click at [317, 407] on textarea "Hi we have started noticing failures for Onfido's Upload Document API. But the …" at bounding box center [337, 387] width 331 height 47
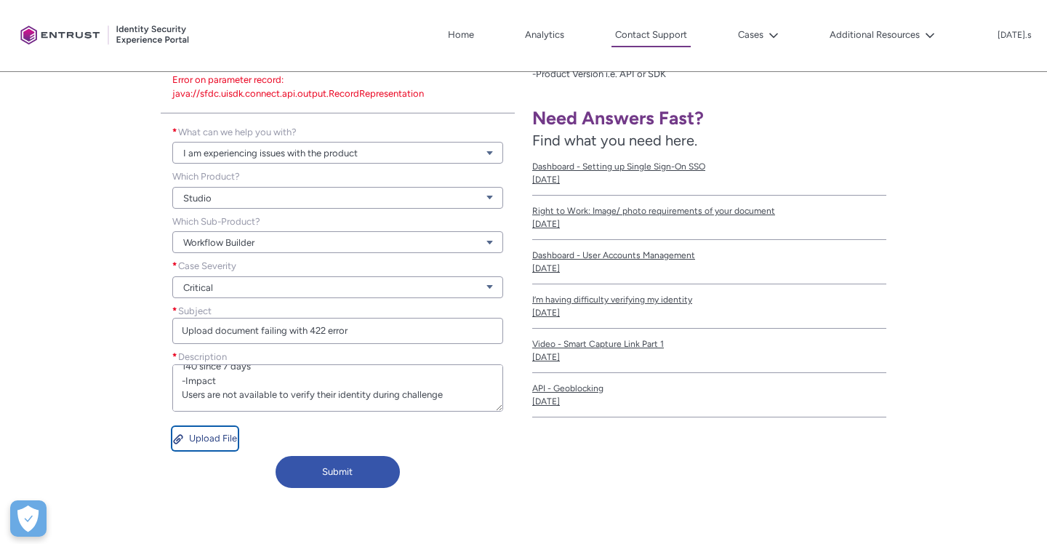
type textarea "Hi we have started noticing failures for Onfido's Upload Document API. But the …"
click at [231, 441] on button "Upload File" at bounding box center [204, 438] width 65 height 23
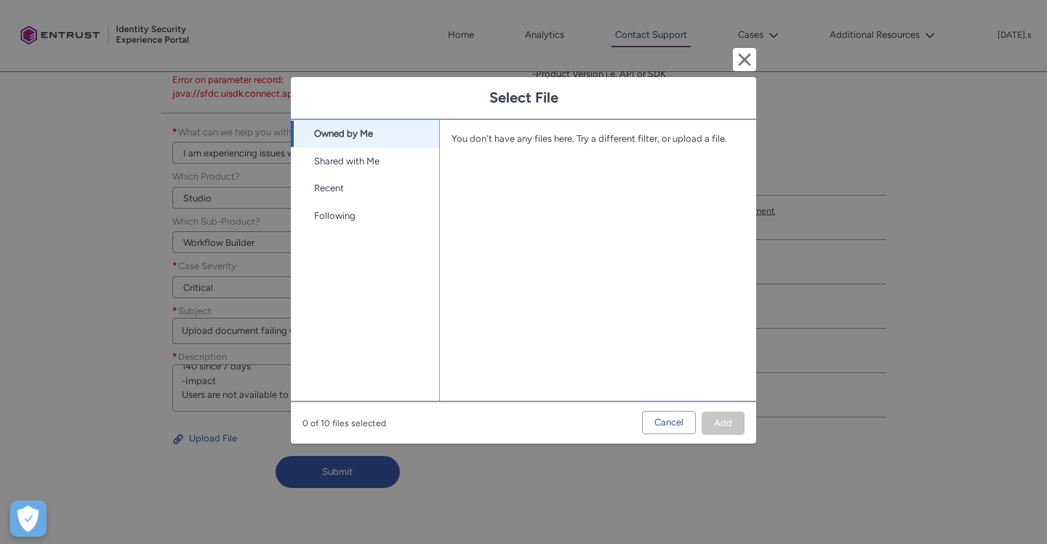
click at [566, 139] on div "You don't have any files here. Try a different filter, or upload a file." at bounding box center [592, 139] width 281 height 15
click at [535, 100] on h1 "Select File" at bounding box center [524, 98] width 442 height 18
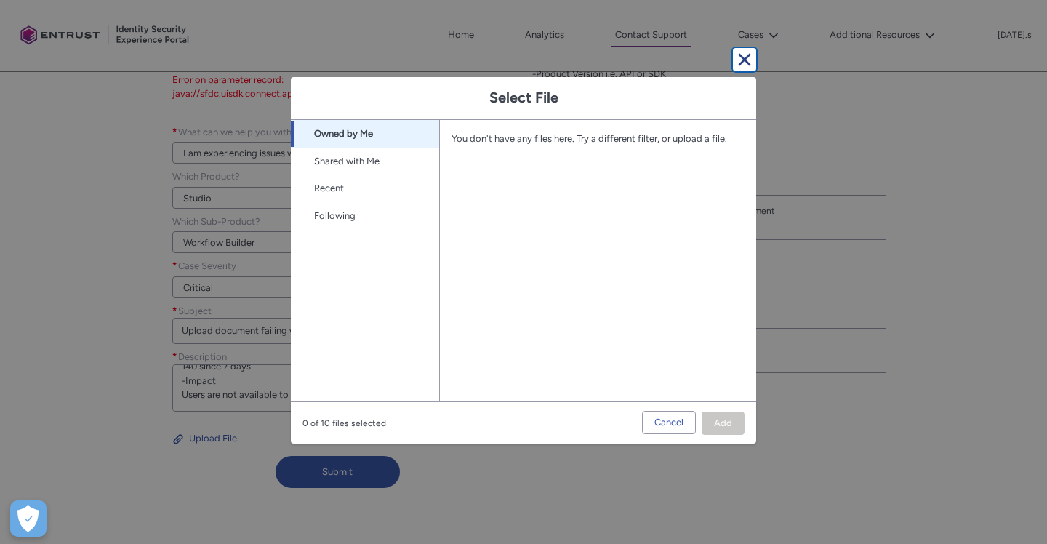
click at [745, 68] on button "Cancel and close" at bounding box center [744, 59] width 23 height 23
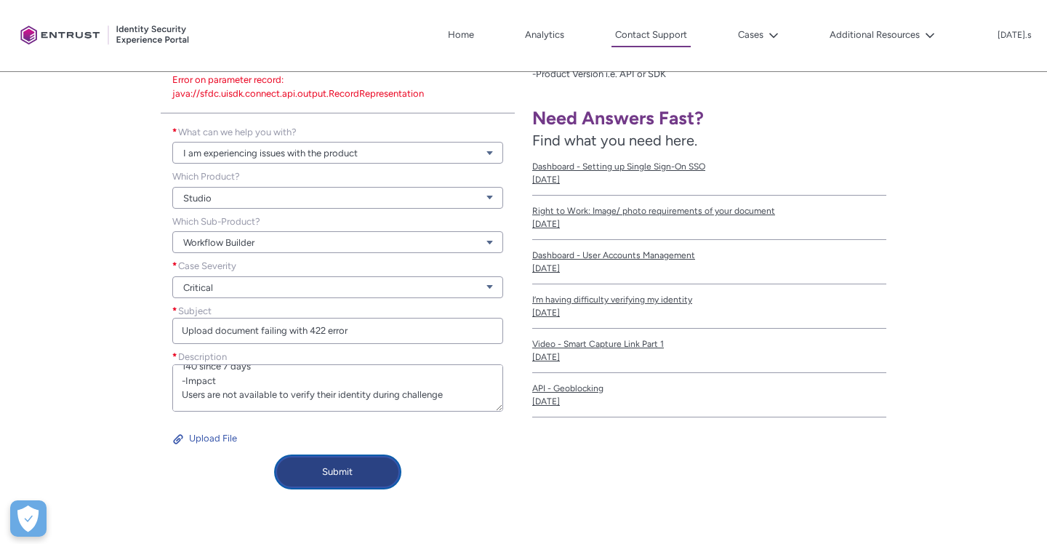
click at [364, 476] on button "Submit" at bounding box center [338, 472] width 124 height 32
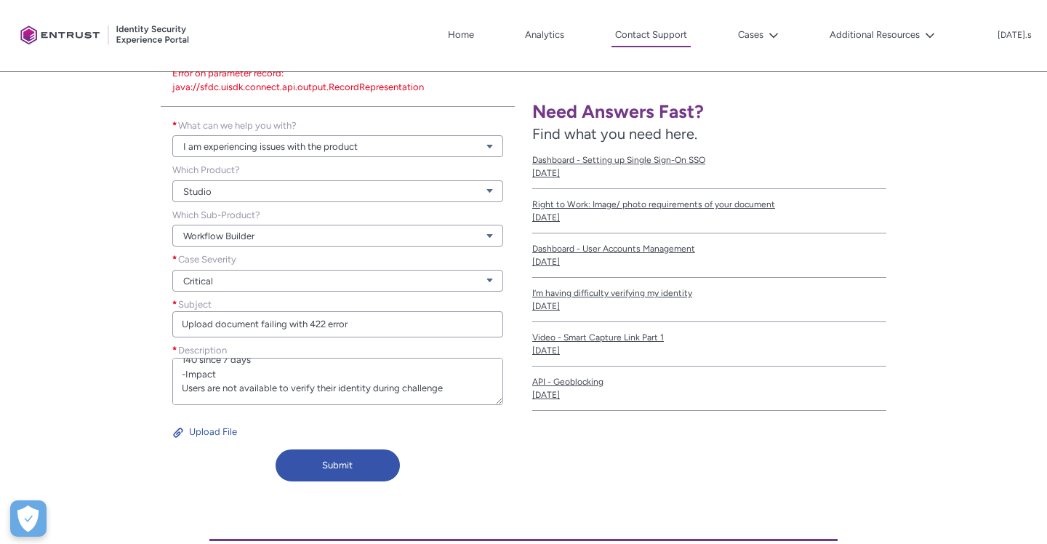
scroll to position [369, 0]
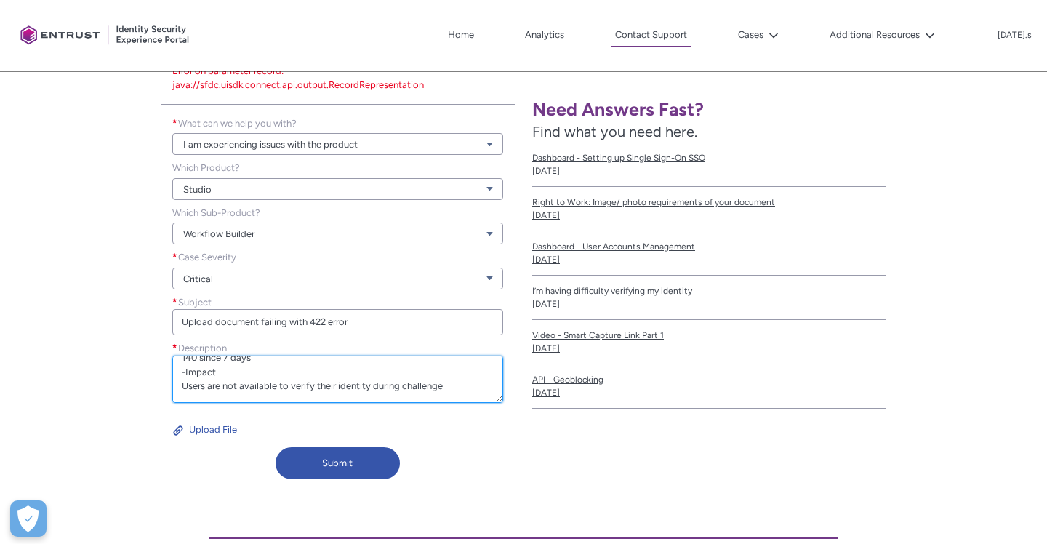
click at [387, 380] on textarea "Hi we have started noticing failures for Onfido's Upload Document API. But the …" at bounding box center [337, 379] width 331 height 47
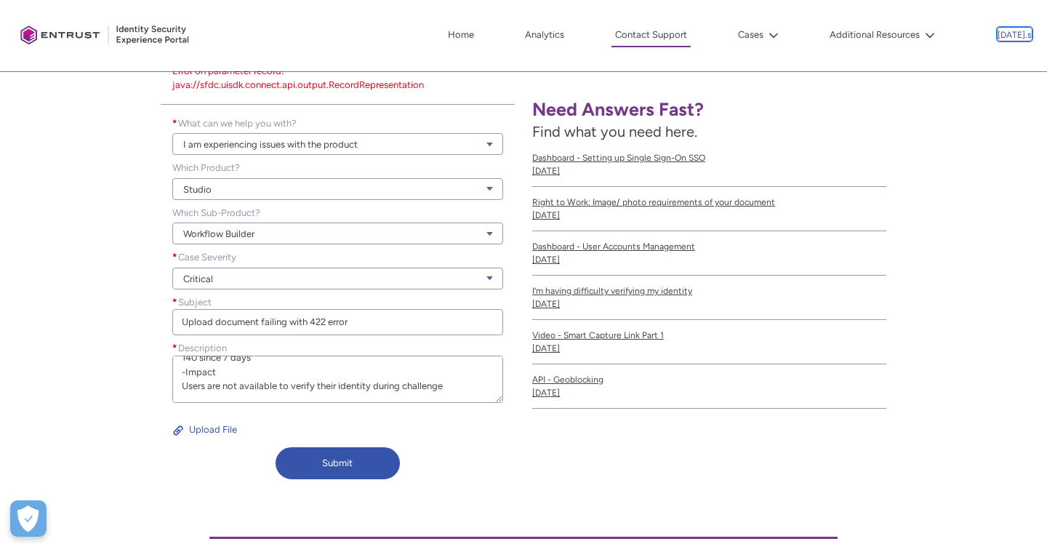
click at [1017, 36] on p "[DATE].s" at bounding box center [1015, 36] width 34 height 10
click at [822, 52] on div "Client Portal Home Analytics Contact Support Cases My Open Cases My Closed Case…" at bounding box center [524, 35] width 1018 height 71
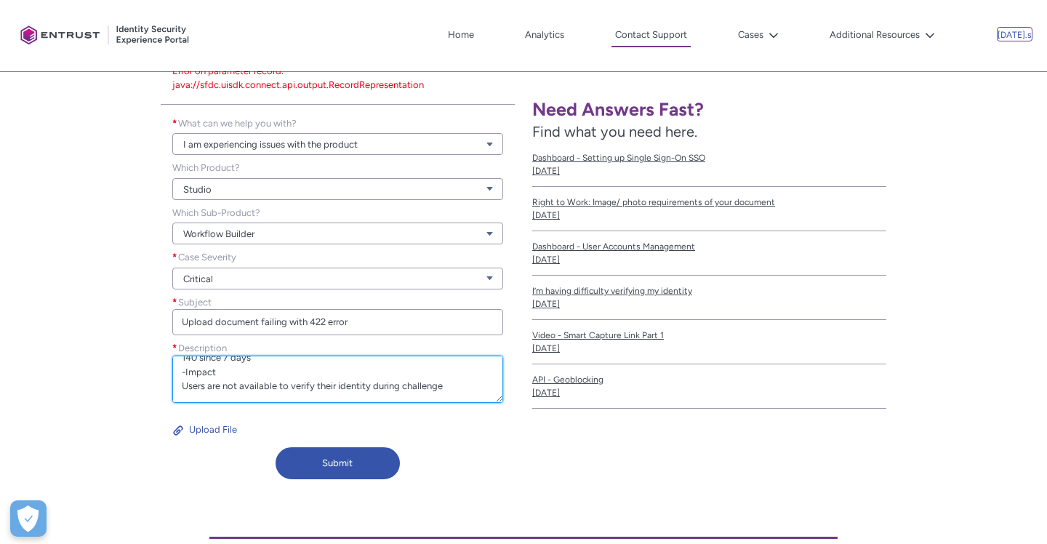
click at [352, 373] on textarea "Hi we have started noticing failures for Onfido's Upload Document API. But the …" at bounding box center [337, 379] width 331 height 47
paste textarea ""There was a validation error on this request""
type textarea "Hi we have started noticing failures for Onfido's Upload Document API. But the …"
